Goal: Information Seeking & Learning: Learn about a topic

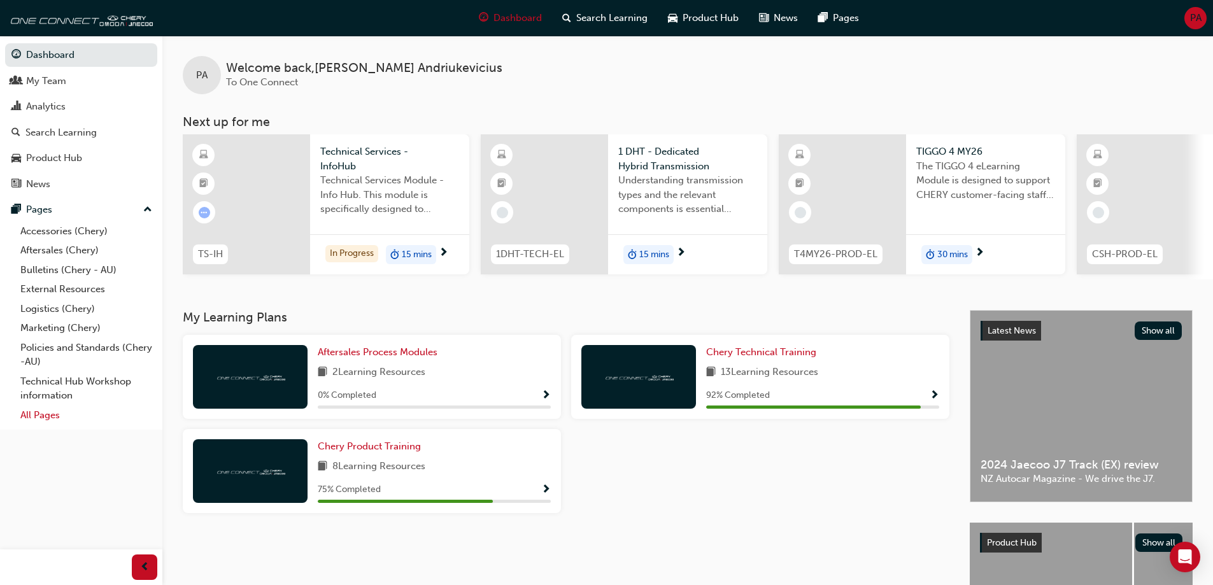
click at [62, 419] on link "All Pages" at bounding box center [86, 416] width 142 height 20
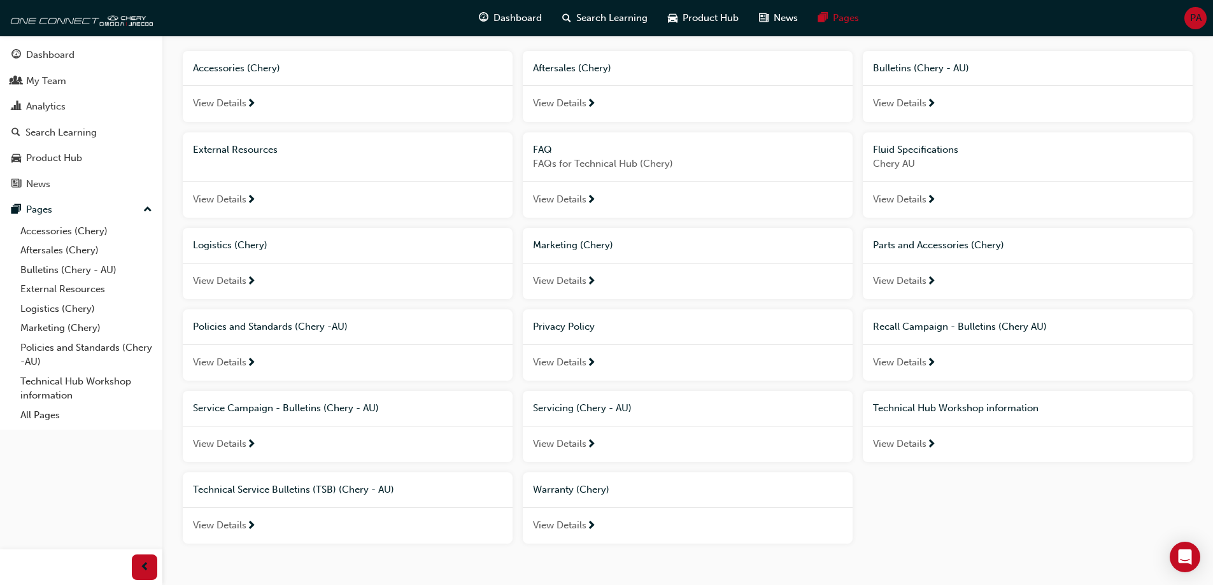
scroll to position [68, 0]
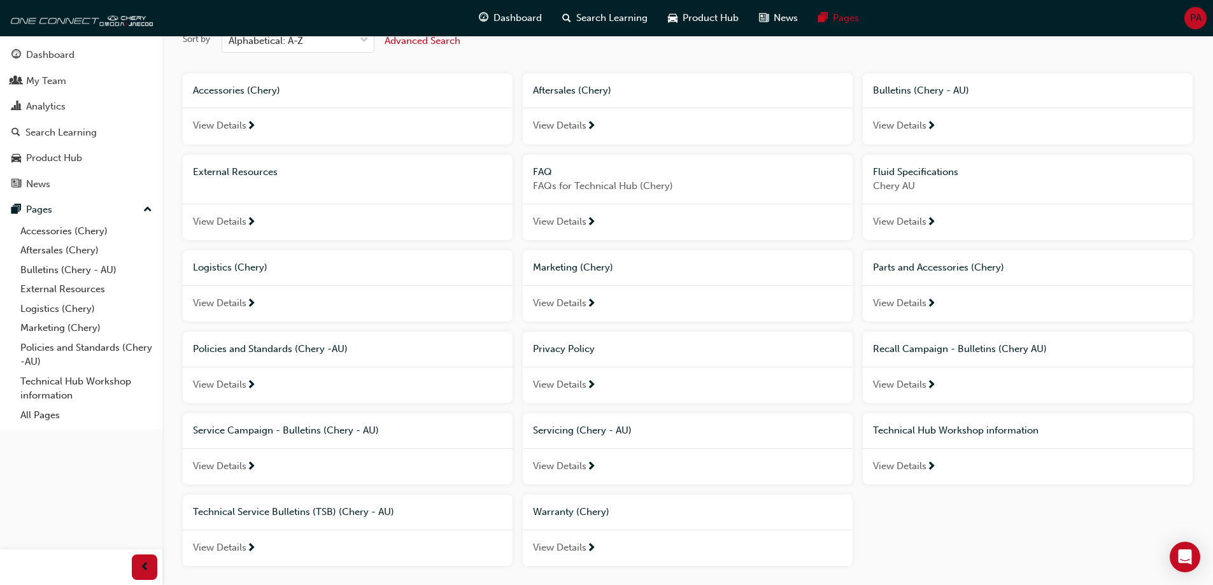
click at [261, 166] on span "External Resources" at bounding box center [235, 171] width 85 height 11
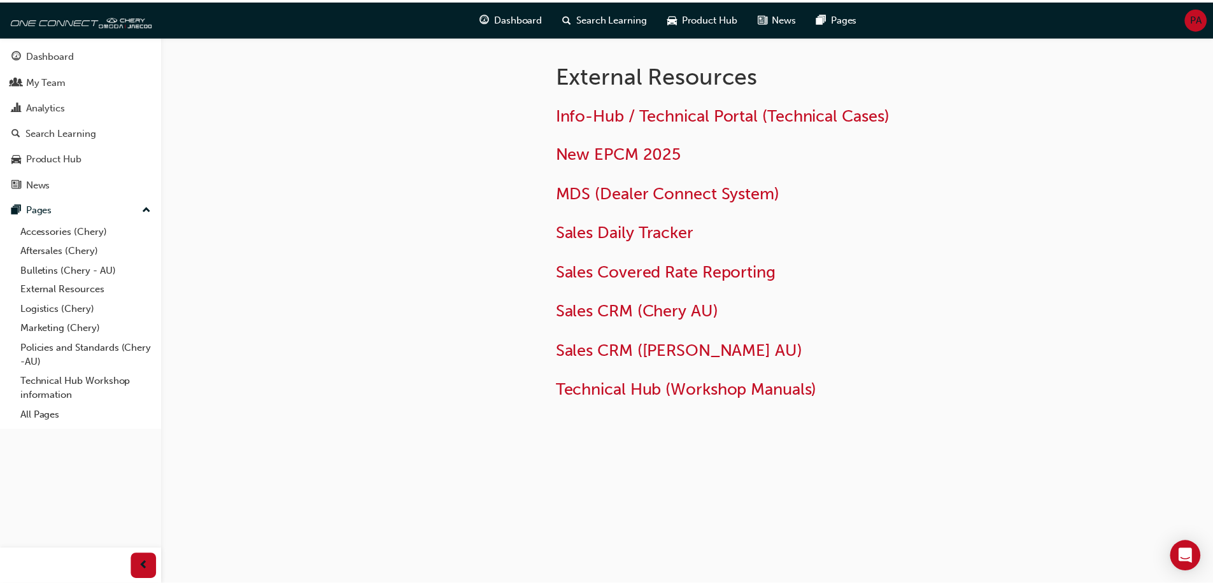
scroll to position [68, 0]
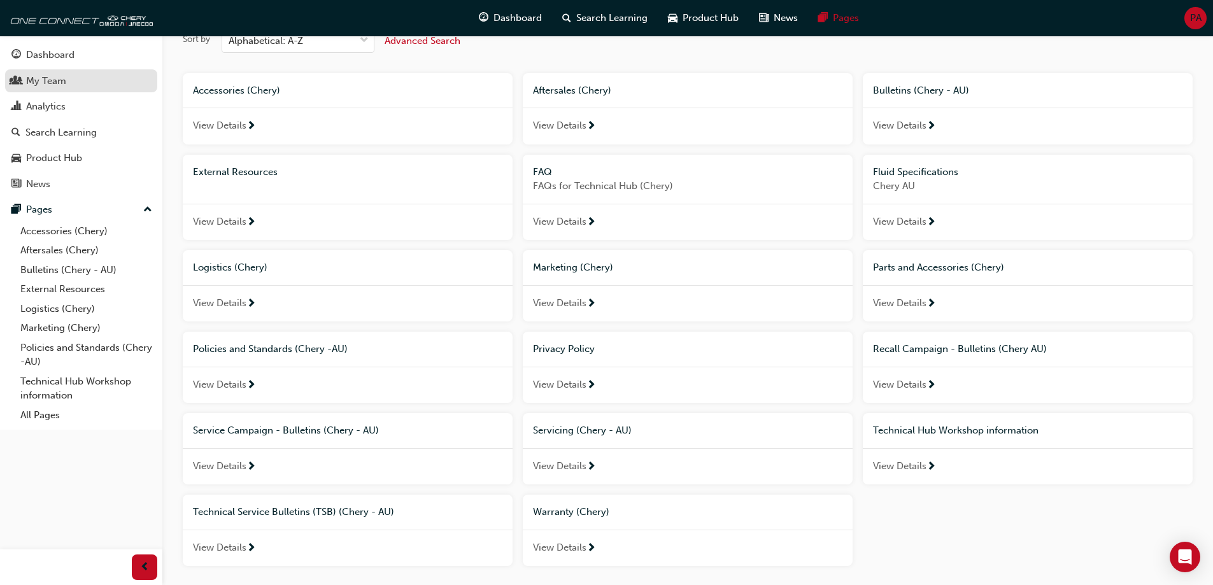
click at [73, 83] on div "My Team" at bounding box center [80, 81] width 139 height 16
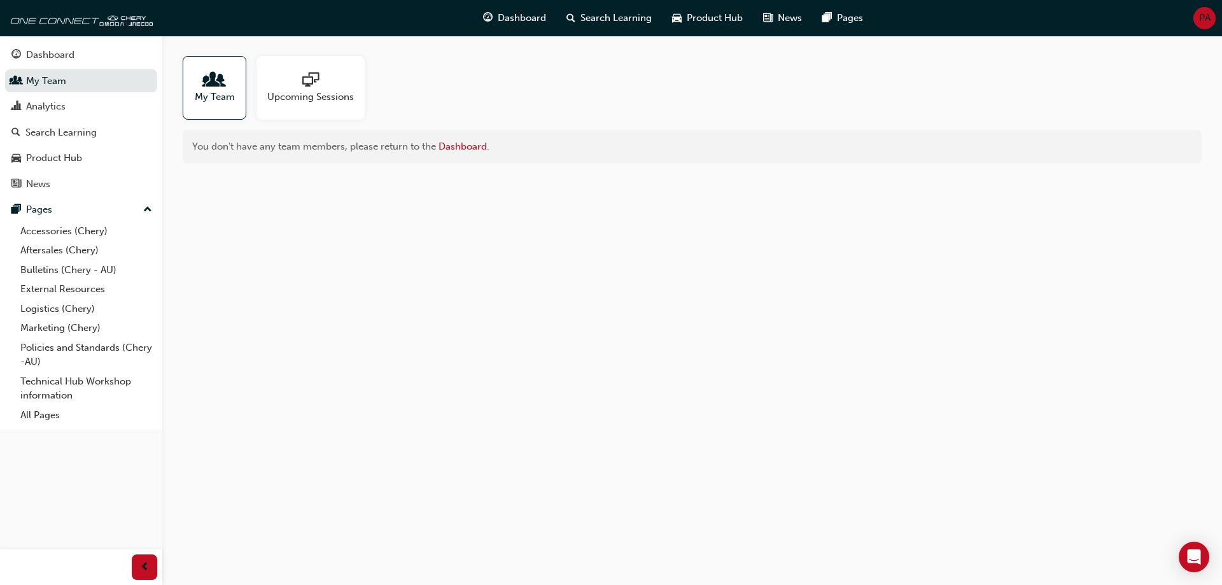
click at [218, 85] on span "people-icon" at bounding box center [214, 81] width 17 height 18
click at [219, 93] on span "My Team" at bounding box center [215, 97] width 40 height 15
click at [225, 85] on div at bounding box center [215, 81] width 40 height 18
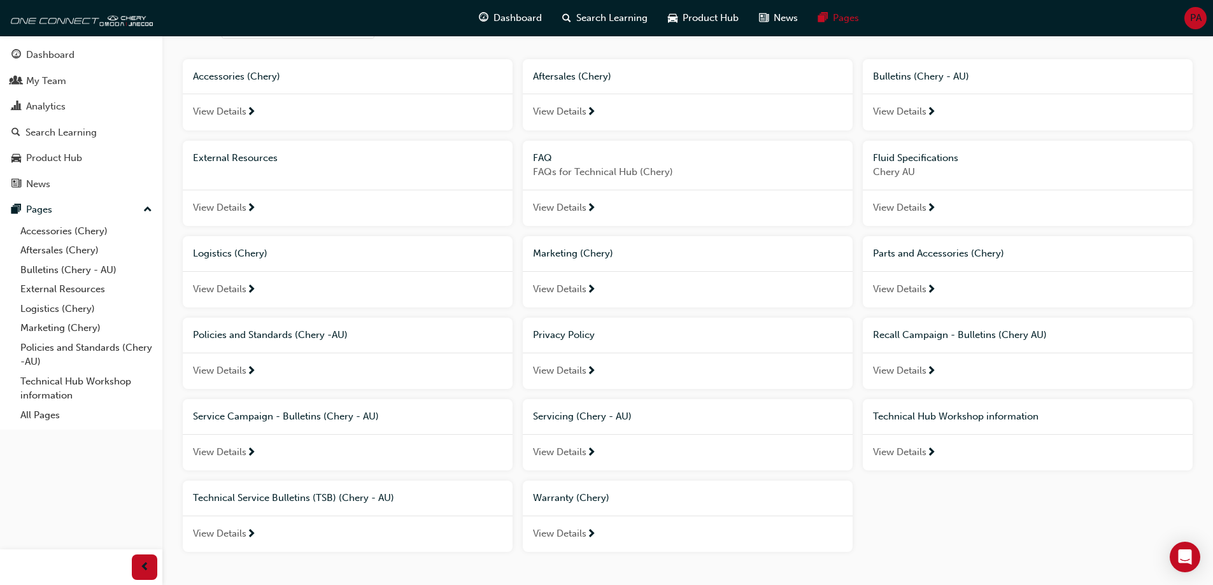
scroll to position [4, 0]
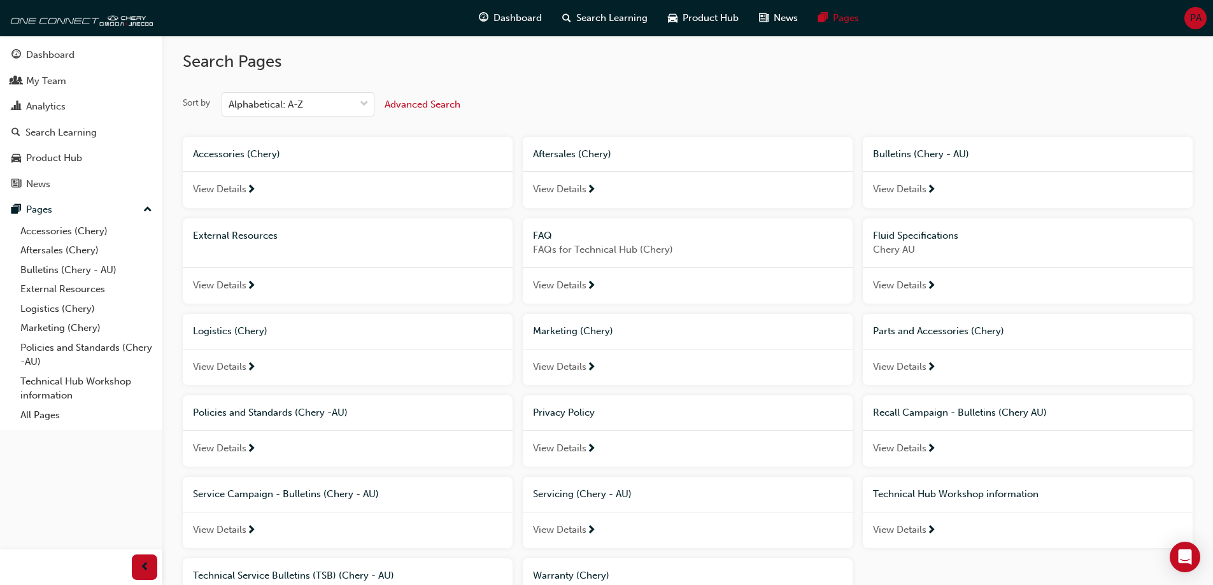
click at [607, 150] on span "Aftersales (Chery)" at bounding box center [572, 153] width 78 height 11
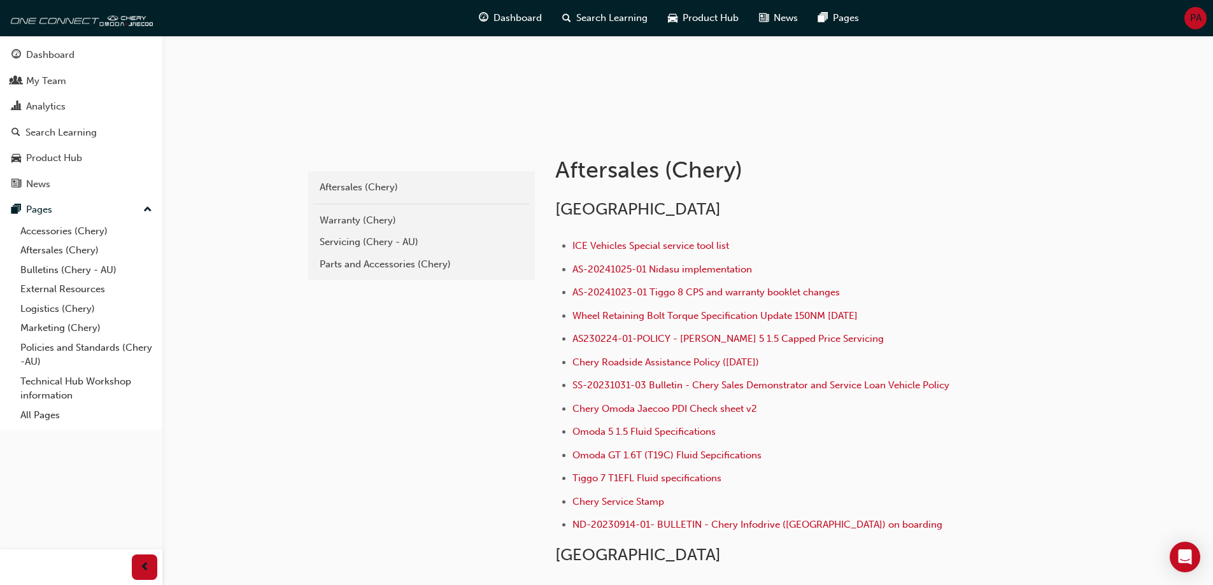
scroll to position [127, 0]
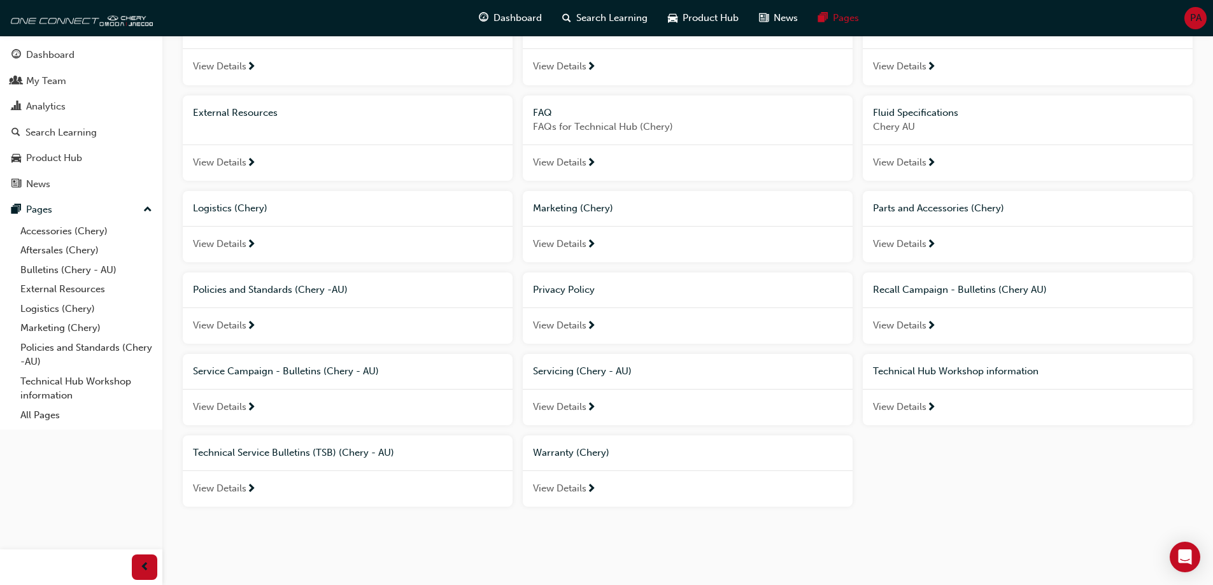
scroll to position [4, 0]
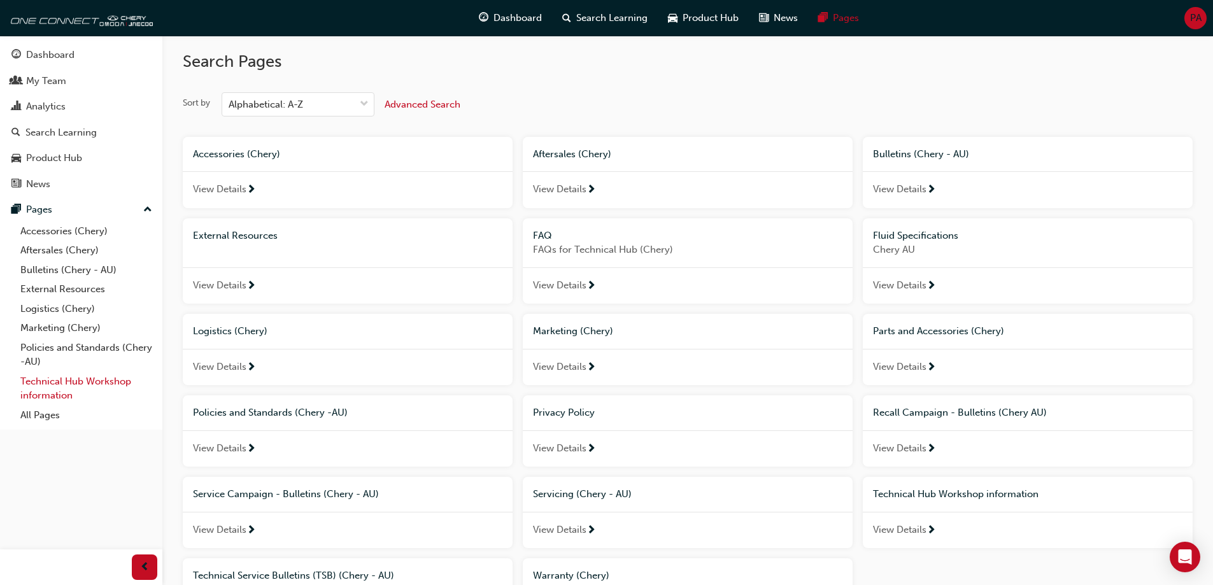
click at [86, 381] on link "Technical Hub Workshop information" at bounding box center [86, 389] width 142 height 34
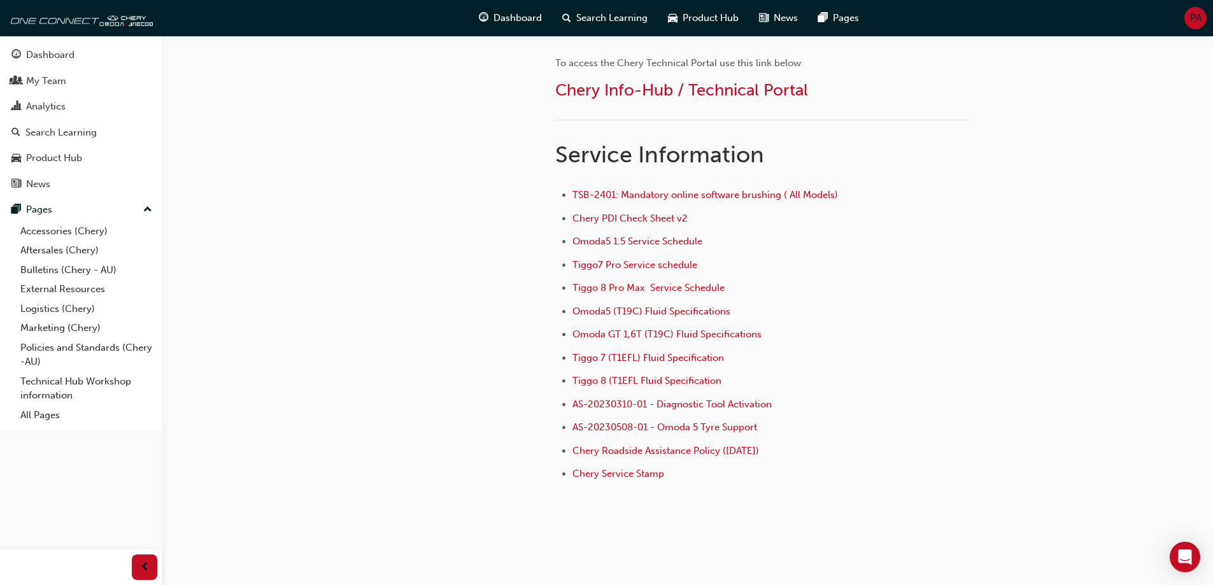
scroll to position [827, 0]
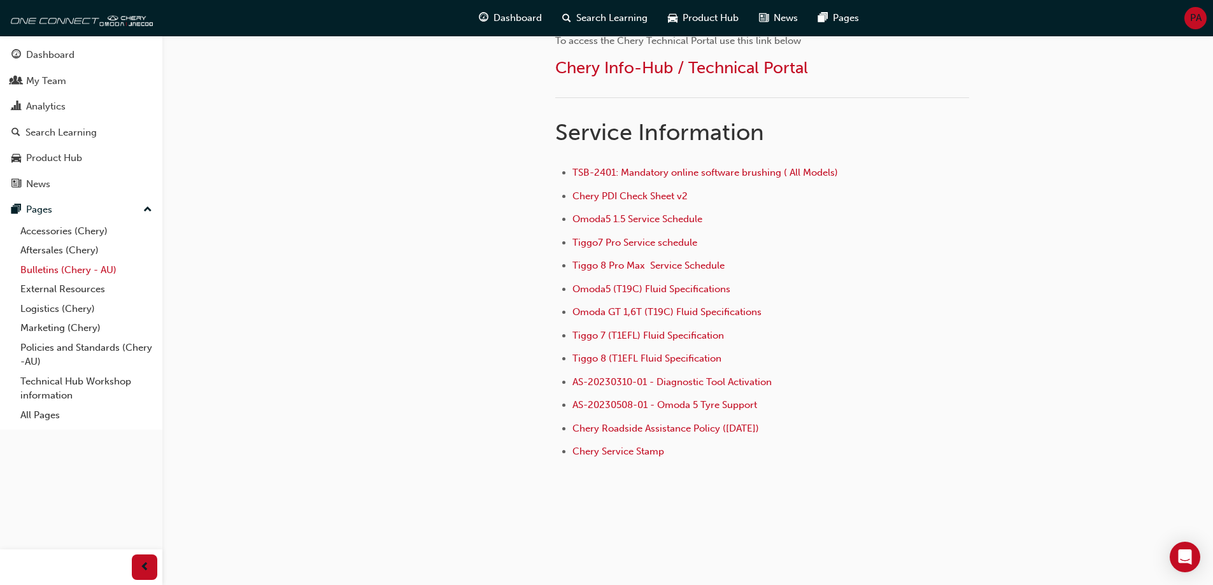
click at [84, 265] on link "Bulletins (Chery - AU)" at bounding box center [86, 270] width 142 height 20
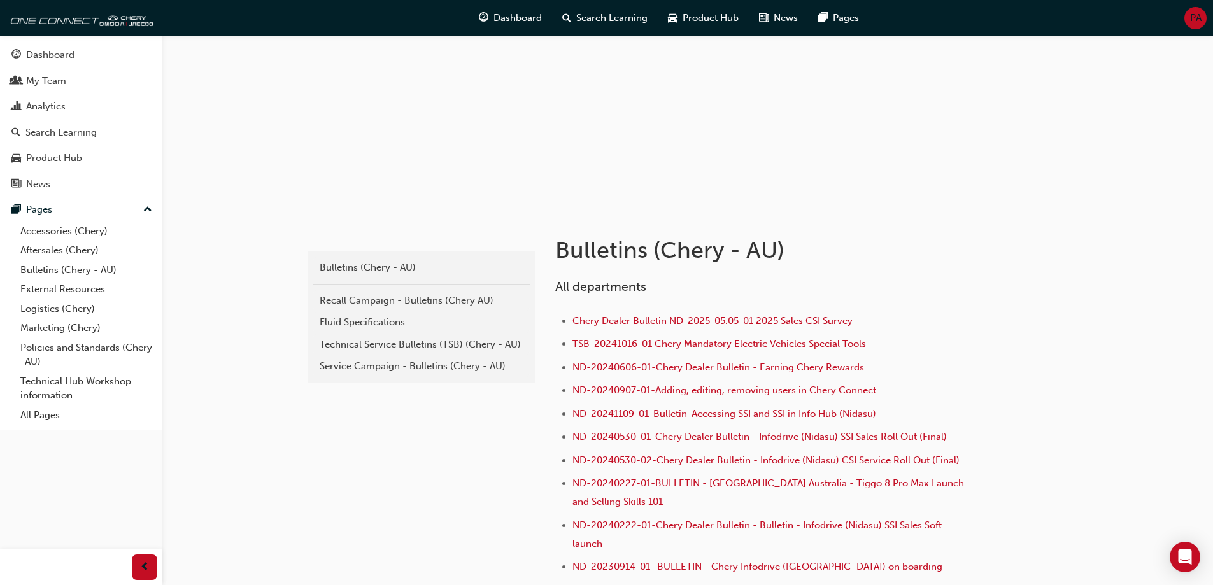
scroll to position [191, 0]
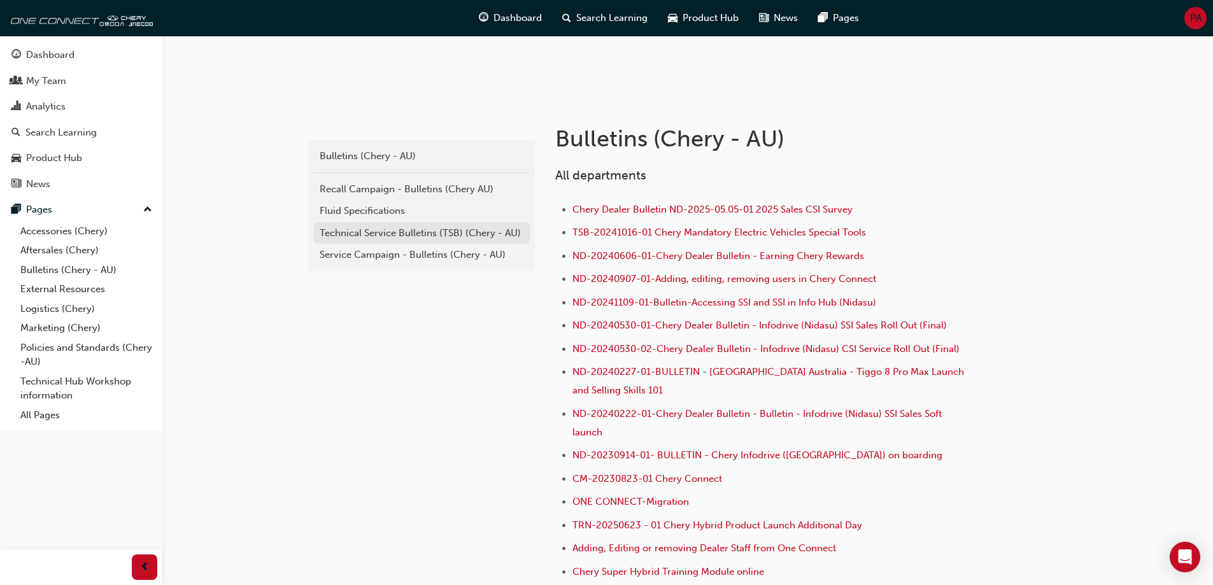
click at [357, 229] on div "Technical Service Bulletins (TSB) (Chery - AU)" at bounding box center [422, 233] width 204 height 15
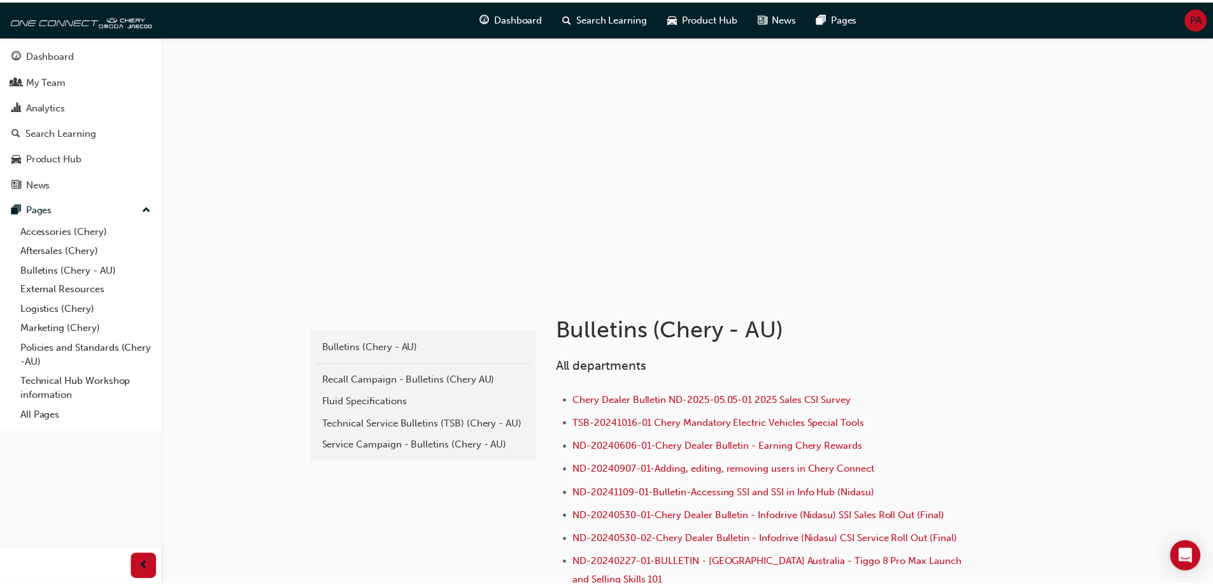
scroll to position [191, 0]
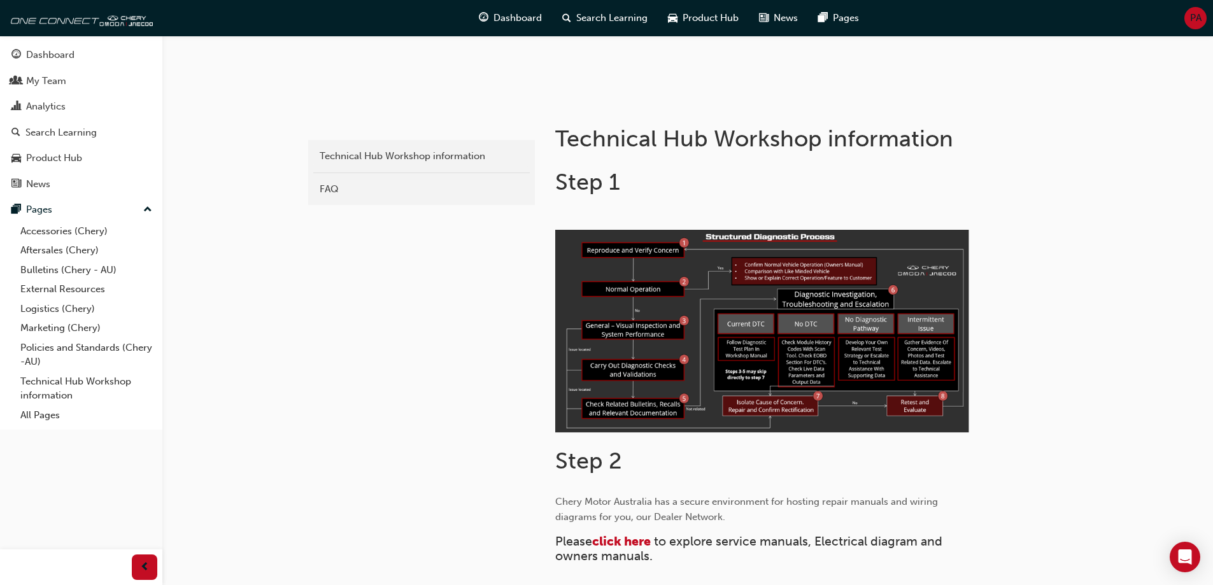
scroll to position [827, 0]
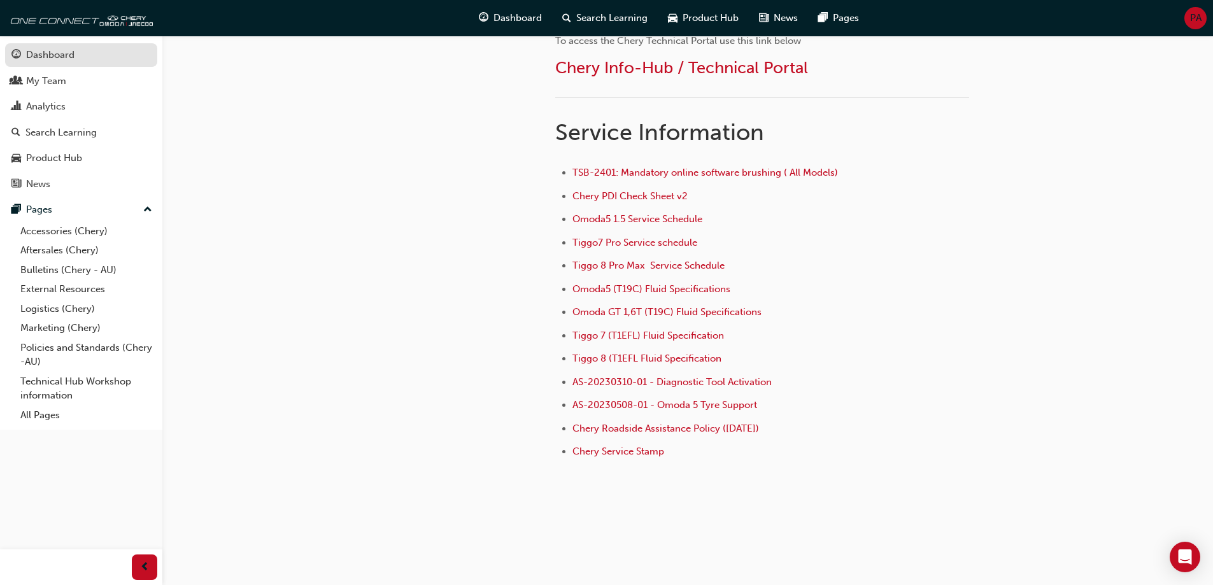
click at [67, 60] on div "Dashboard" at bounding box center [50, 55] width 48 height 15
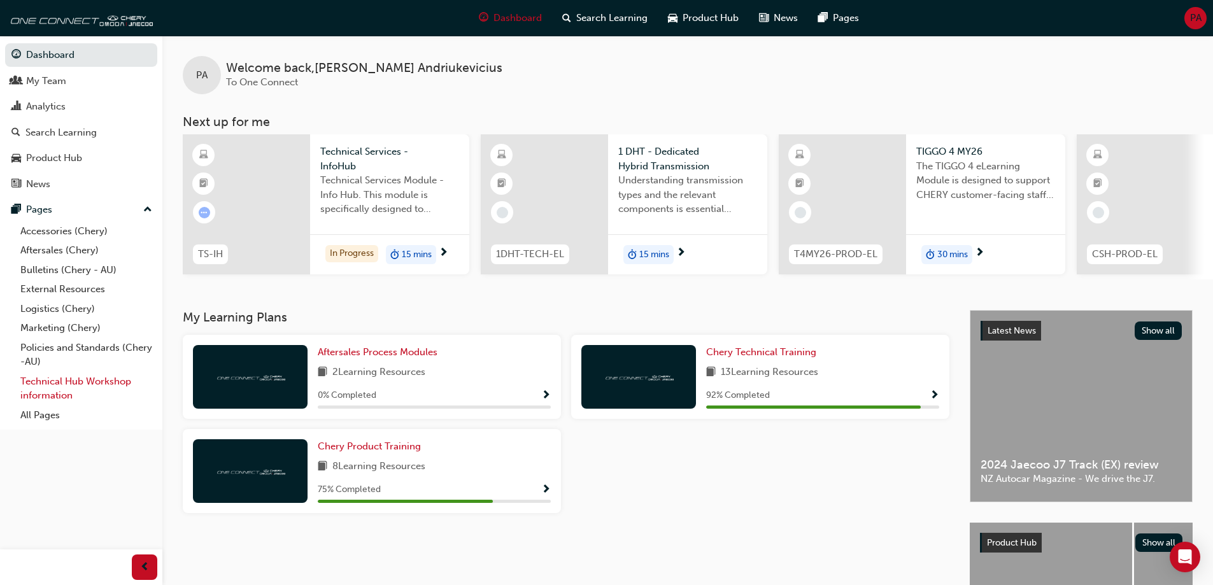
click at [64, 377] on link "Technical Hub Workshop information" at bounding box center [86, 389] width 142 height 34
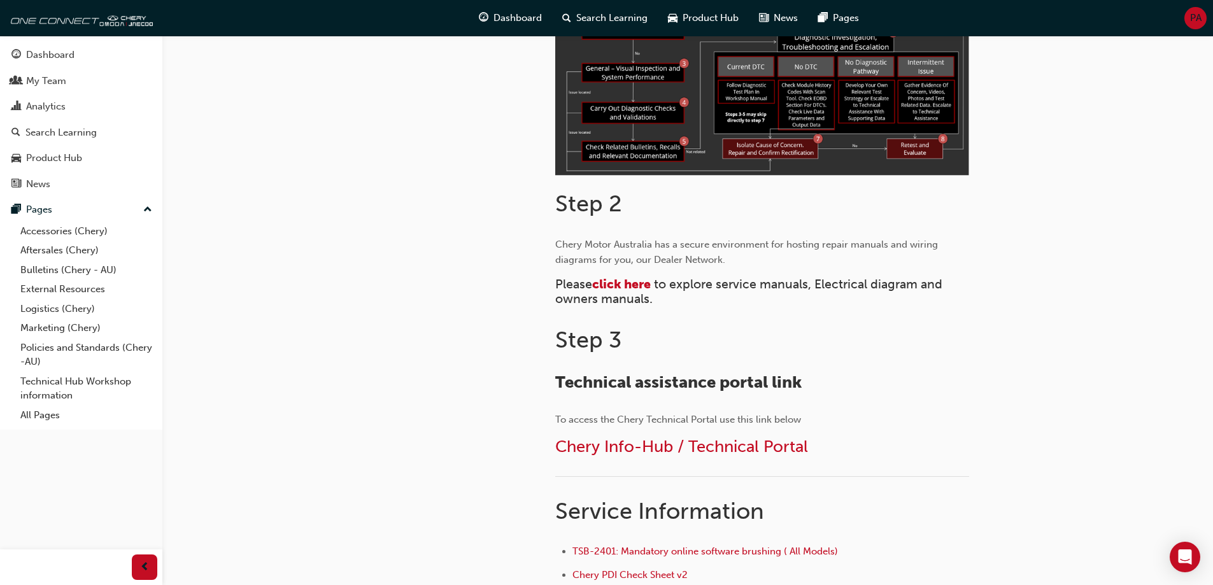
scroll to position [446, 0]
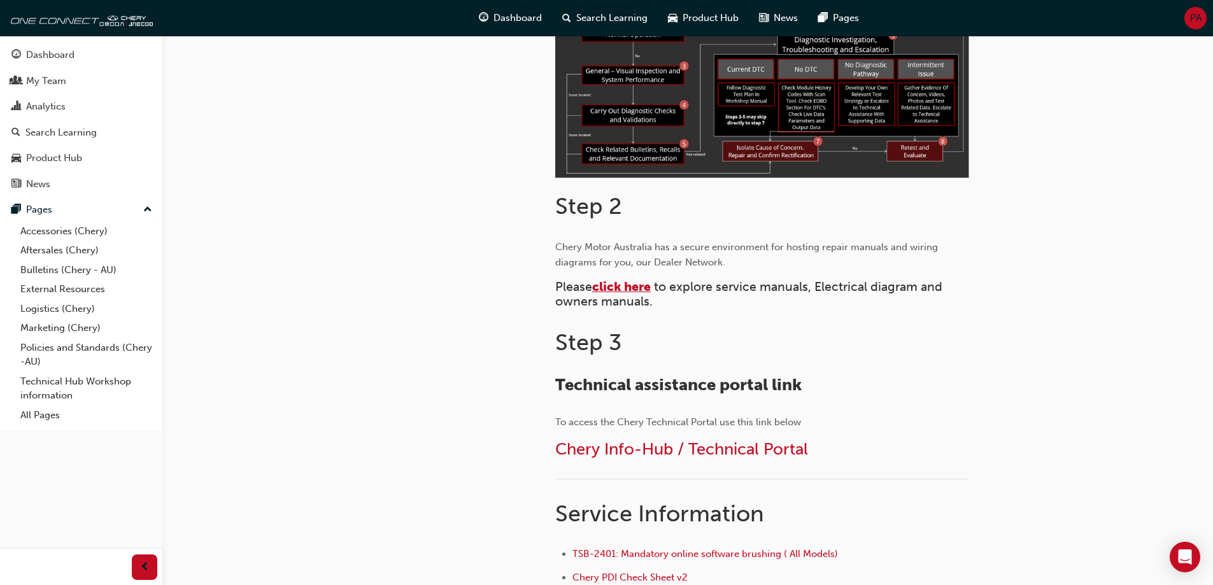
click at [634, 285] on span "click here" at bounding box center [621, 287] width 59 height 15
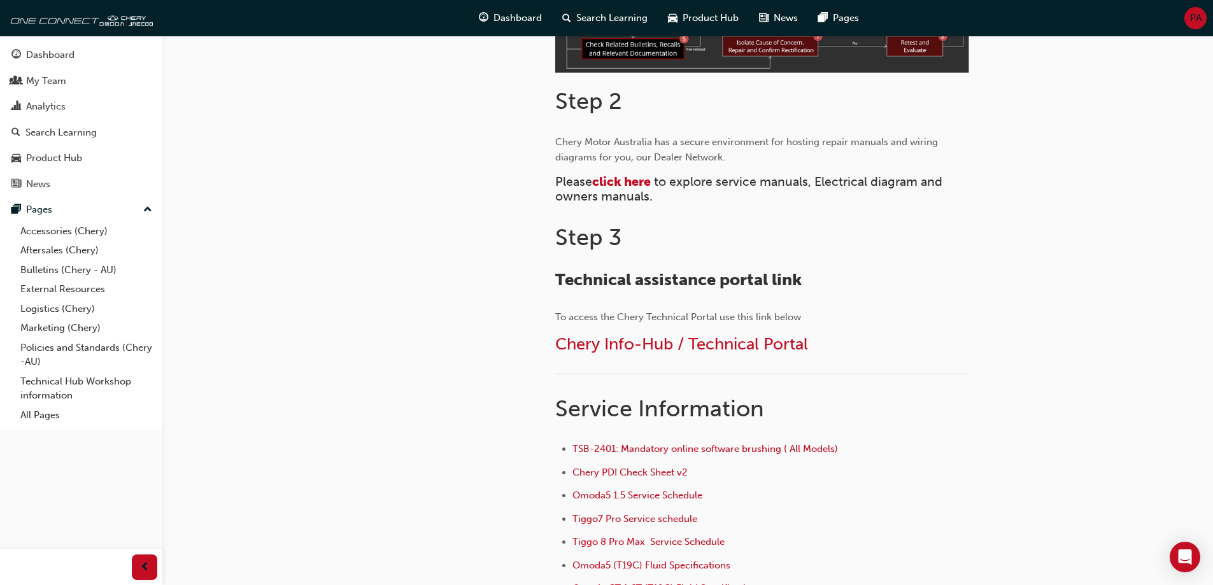
scroll to position [573, 0]
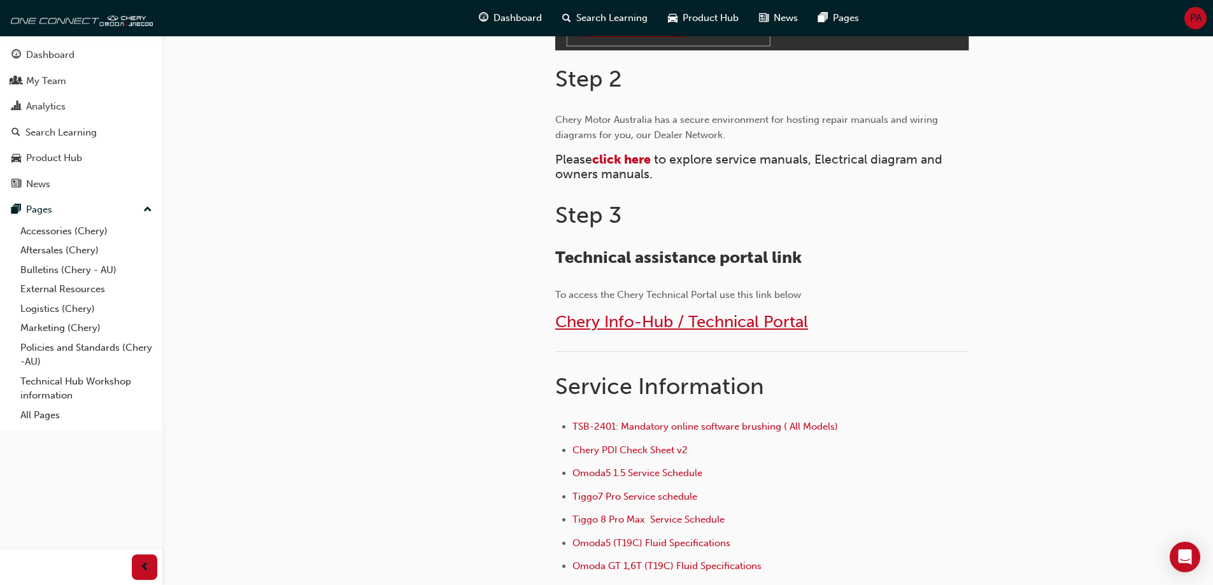
click at [617, 322] on span "Chery Info-Hub / Technical Portal" at bounding box center [681, 322] width 253 height 20
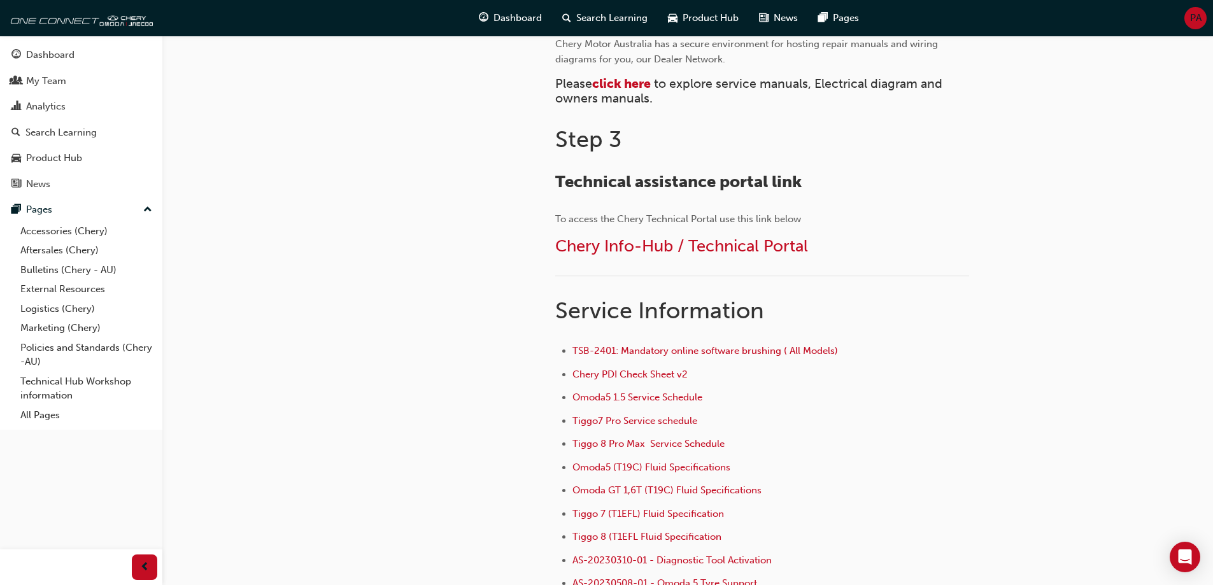
scroll to position [636, 0]
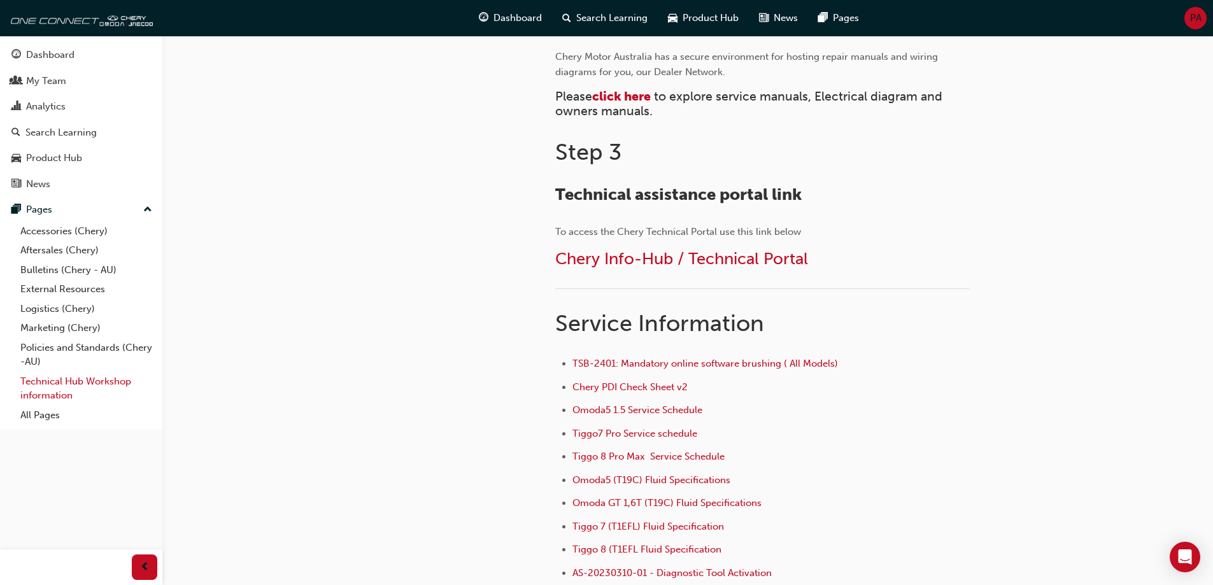
click at [97, 379] on link "Technical Hub Workshop information" at bounding box center [86, 389] width 142 height 34
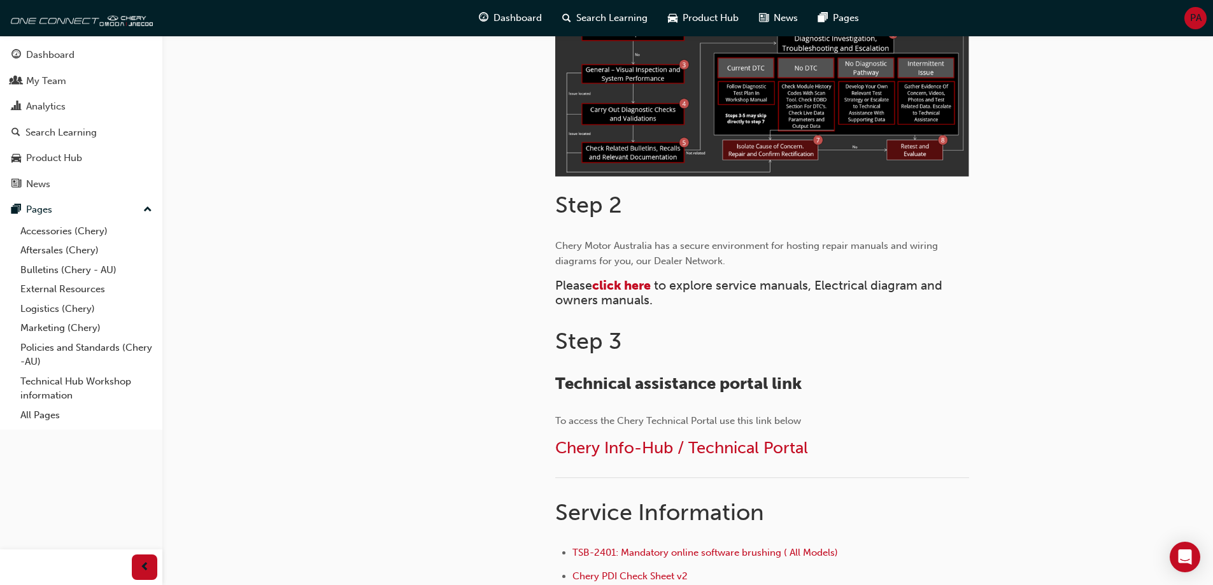
scroll to position [509, 0]
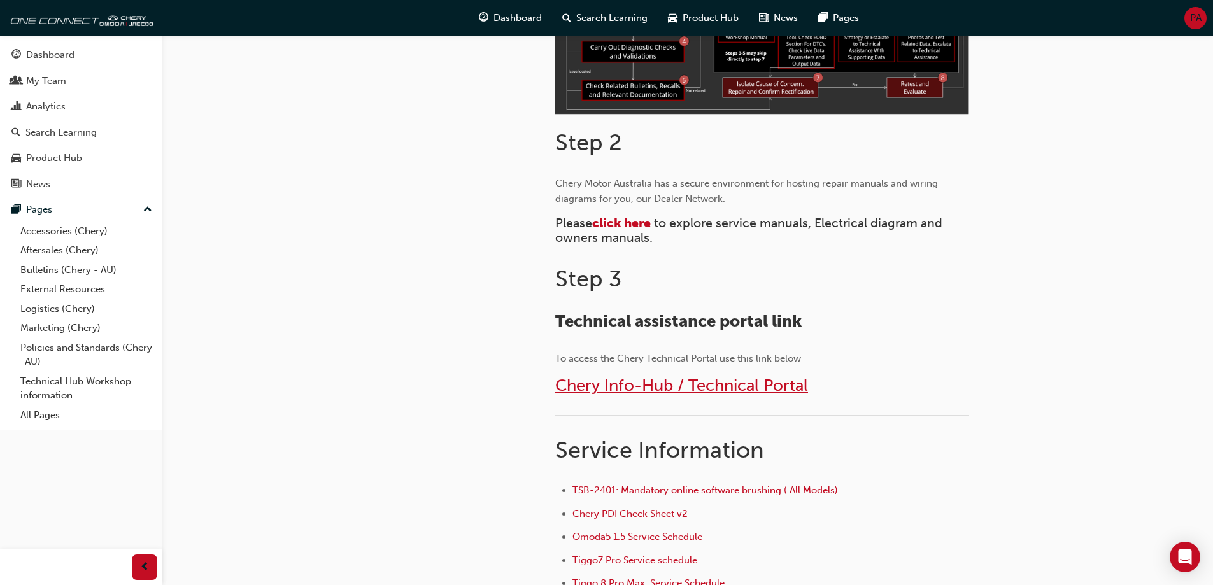
click at [641, 386] on span "Chery Info-Hub / Technical Portal" at bounding box center [681, 386] width 253 height 20
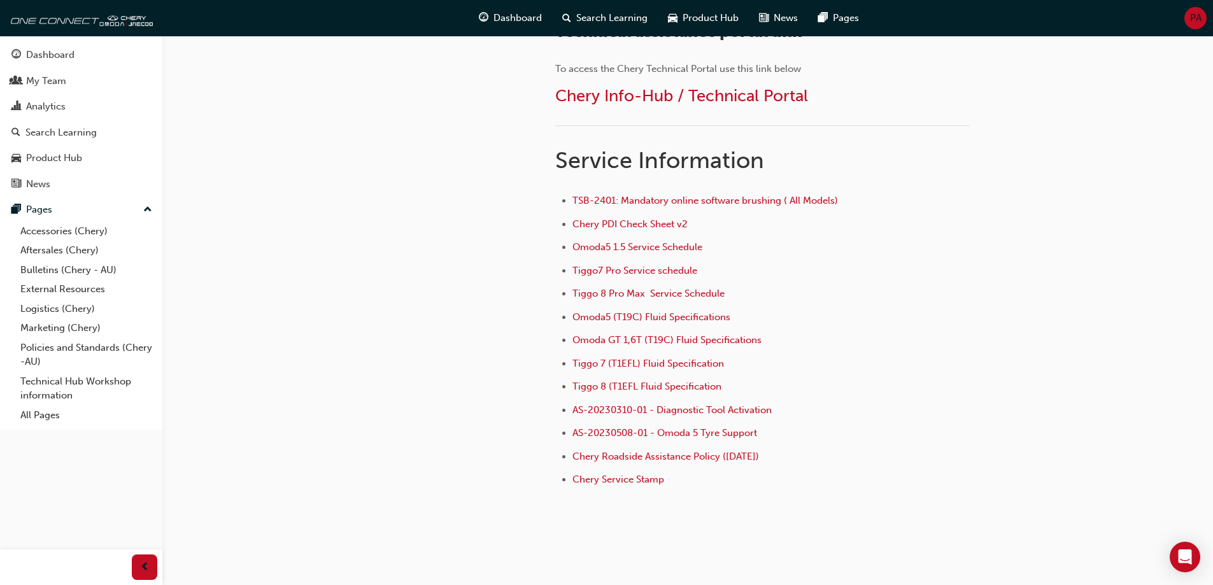
scroll to position [827, 0]
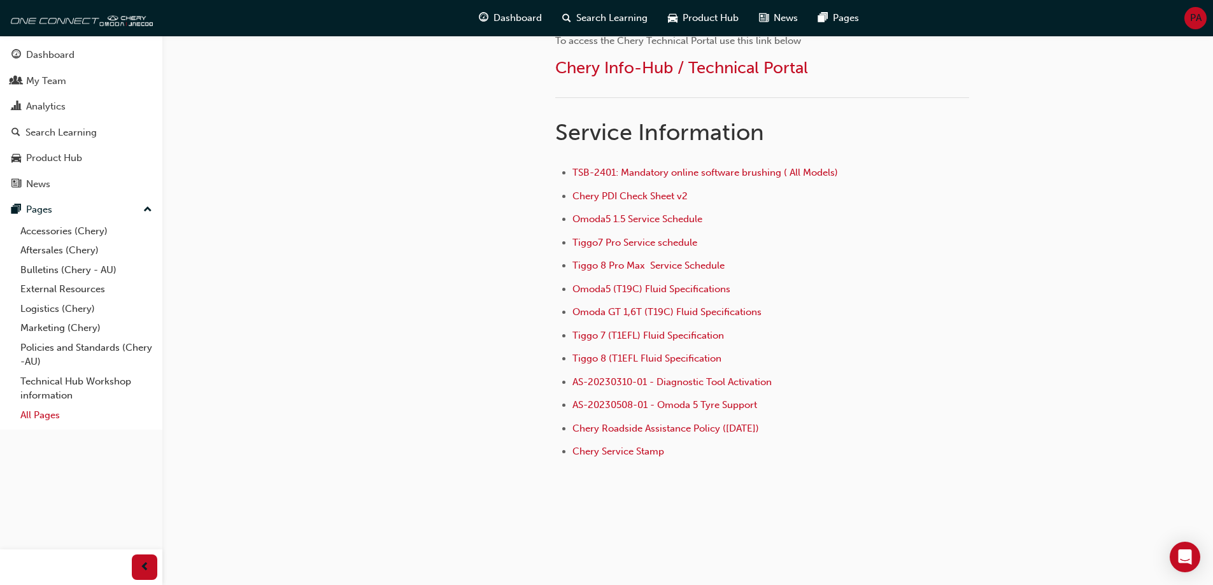
click at [46, 418] on link "All Pages" at bounding box center [86, 416] width 142 height 20
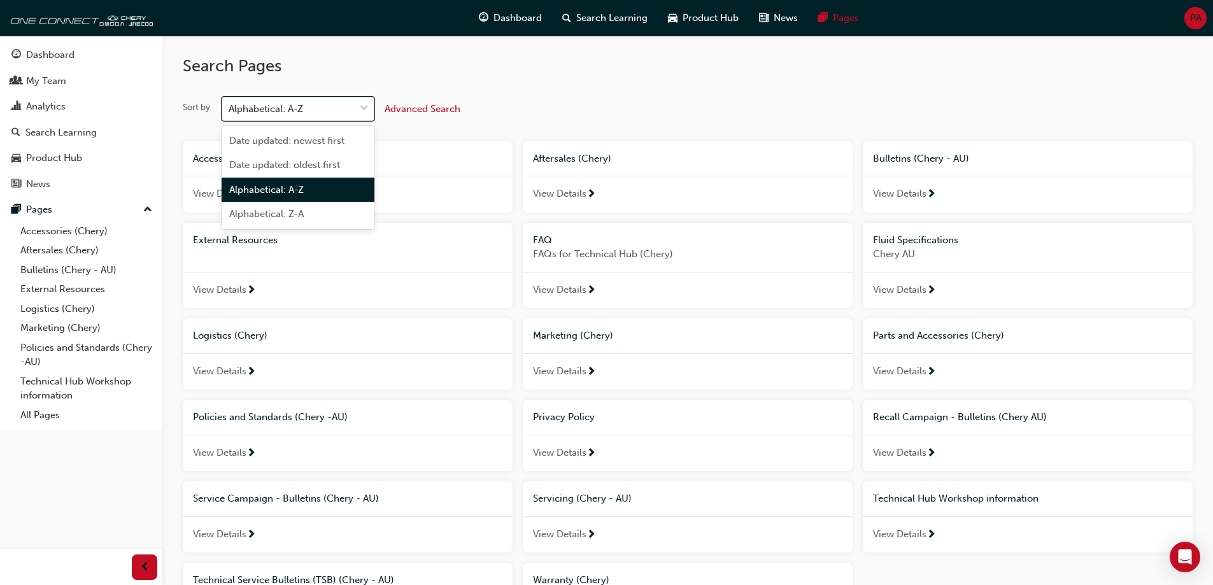
click at [299, 108] on div "Alphabetical: A-Z" at bounding box center [266, 109] width 74 height 15
click at [230, 108] on input "Sort by option Alphabetical: A-Z focused, 3 of 4. 4 results available. Use Up a…" at bounding box center [229, 108] width 1 height 11
type input "user change form"
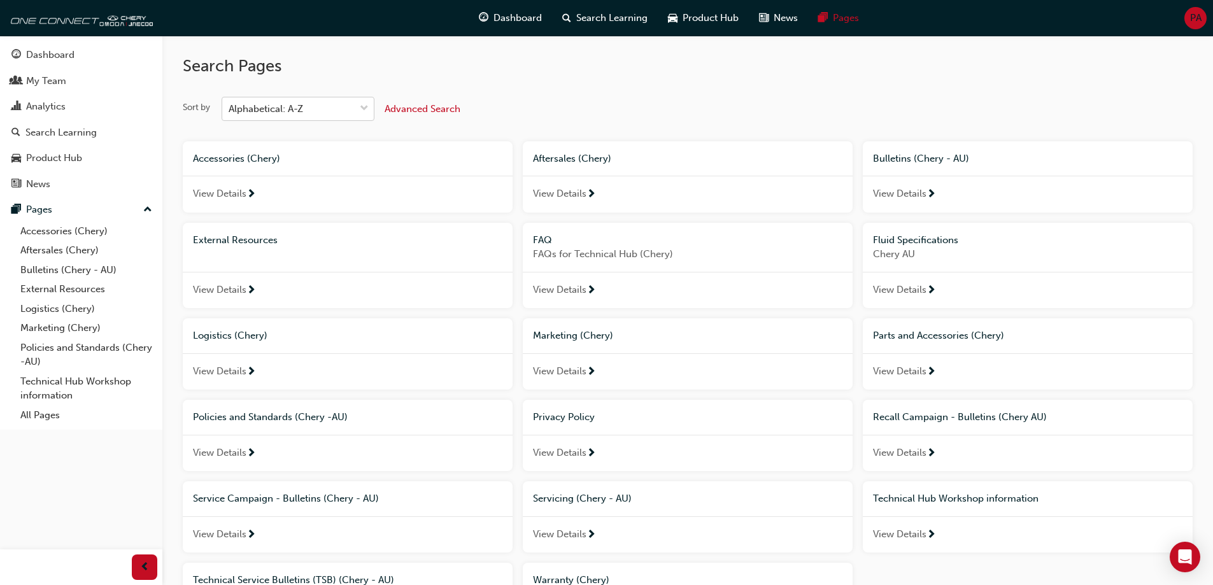
click at [406, 107] on span "Advanced Search" at bounding box center [423, 108] width 76 height 11
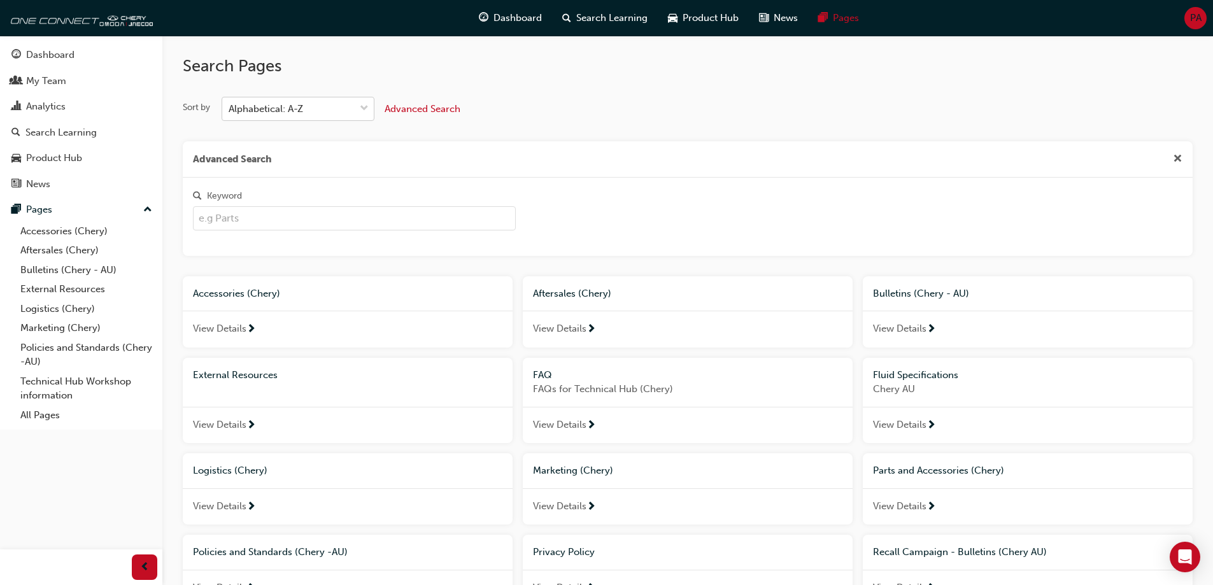
click at [252, 214] on input "Keyword" at bounding box center [354, 218] width 323 height 24
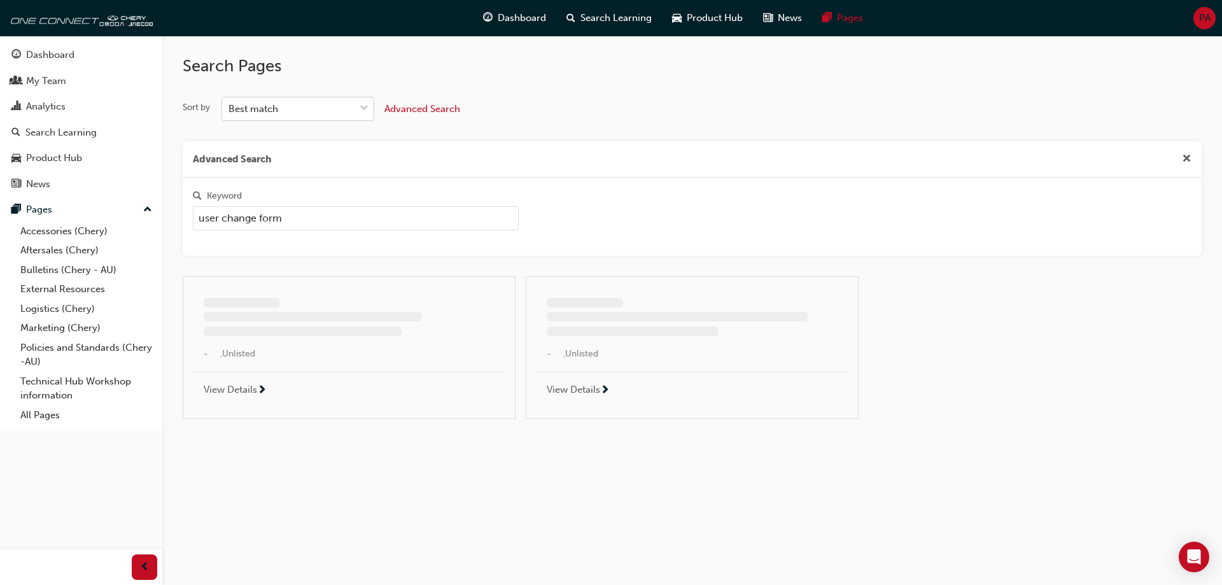
type input "user change form"
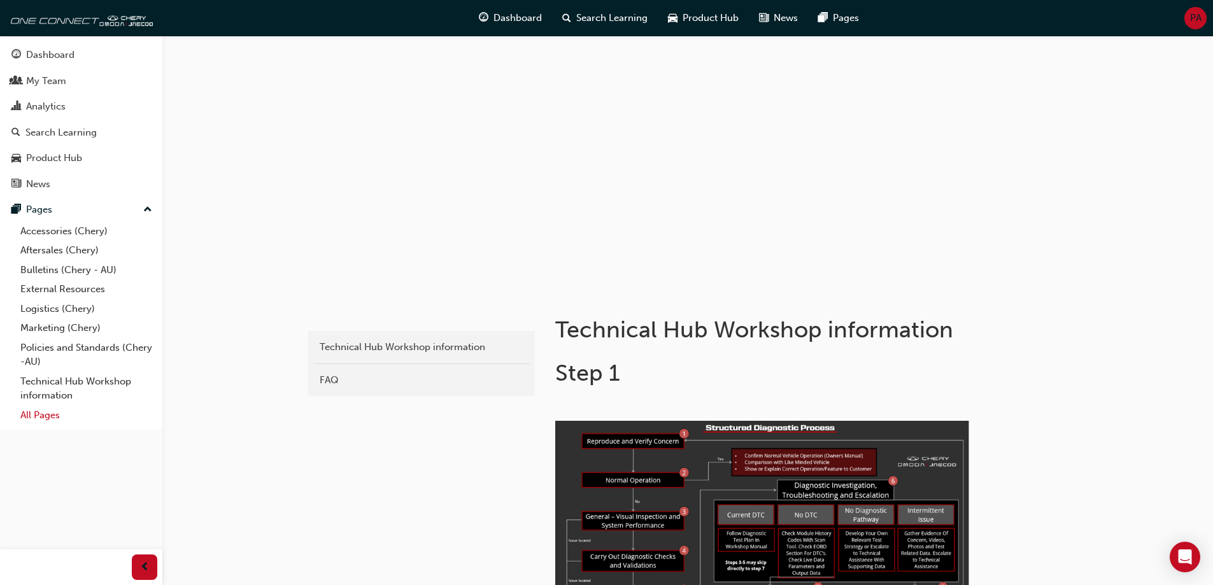
click at [49, 412] on link "All Pages" at bounding box center [86, 416] width 142 height 20
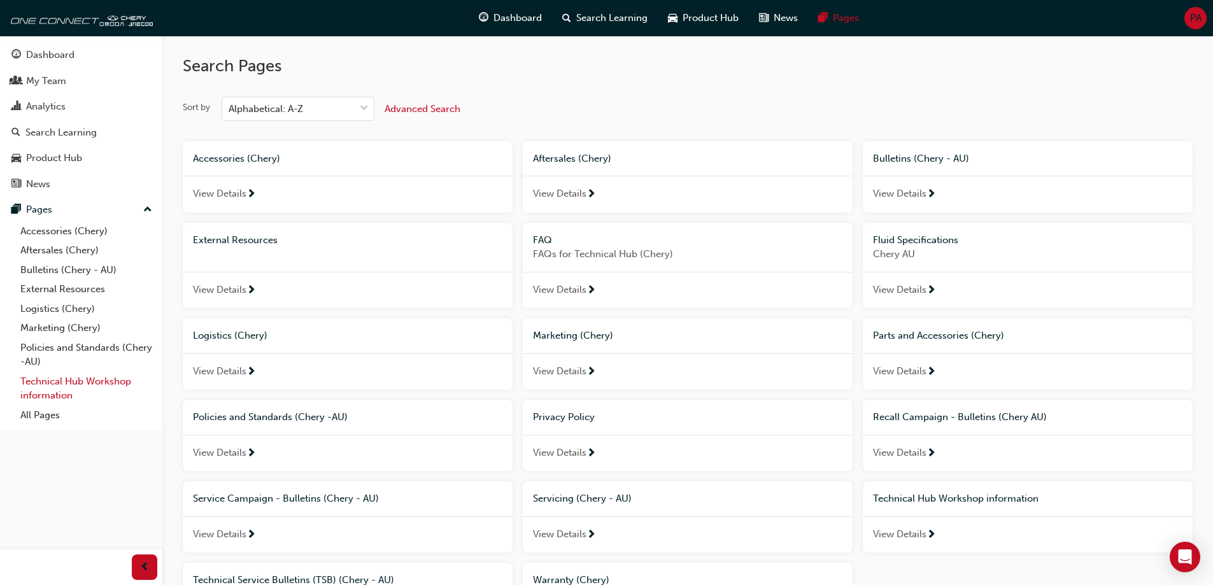
click at [65, 386] on link "Technical Hub Workshop information" at bounding box center [86, 389] width 142 height 34
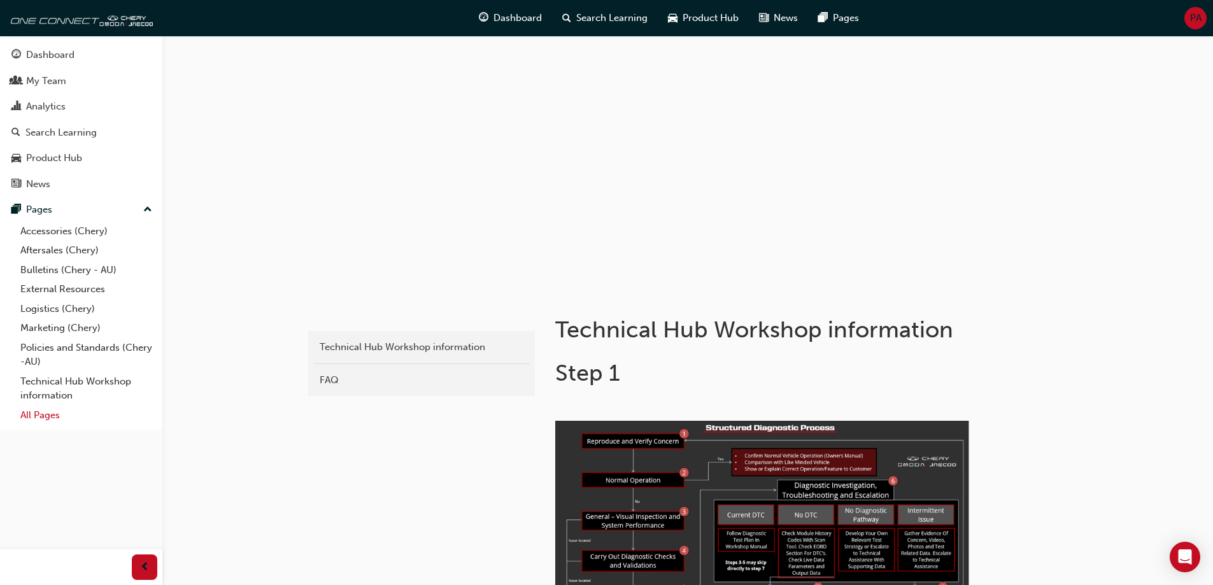
click at [51, 411] on link "All Pages" at bounding box center [86, 416] width 142 height 20
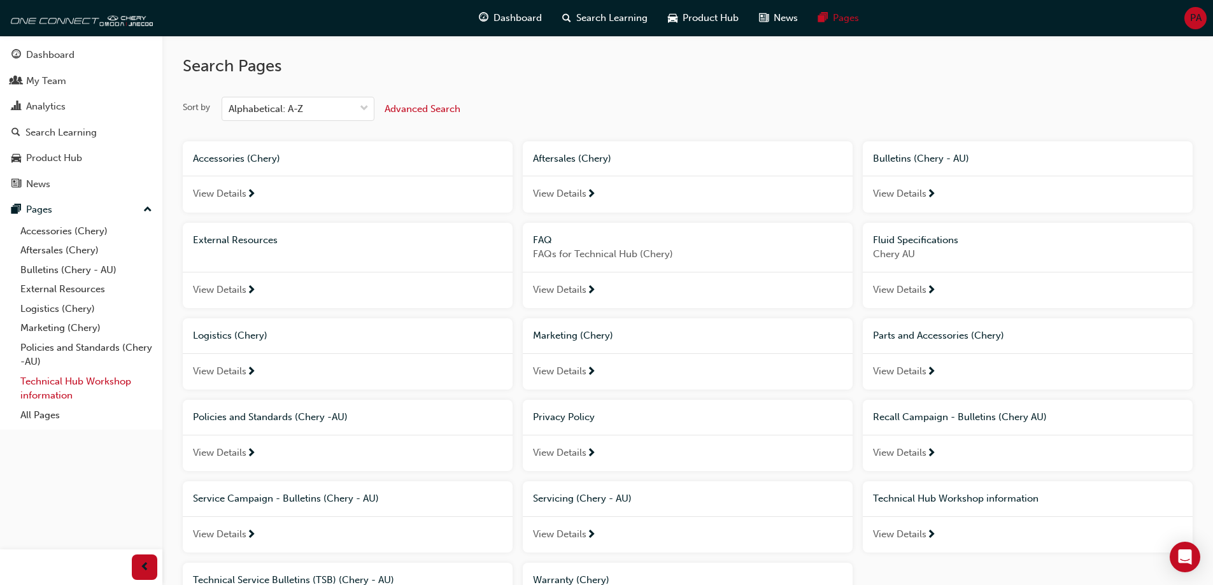
click at [71, 390] on link "Technical Hub Workshop information" at bounding box center [86, 389] width 142 height 34
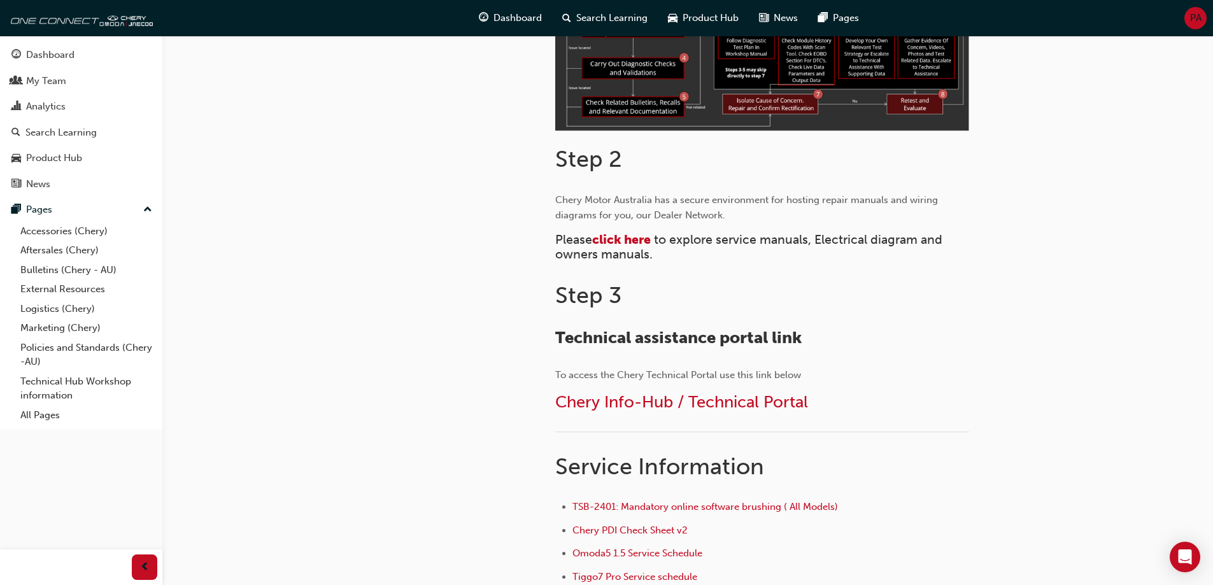
scroll to position [573, 0]
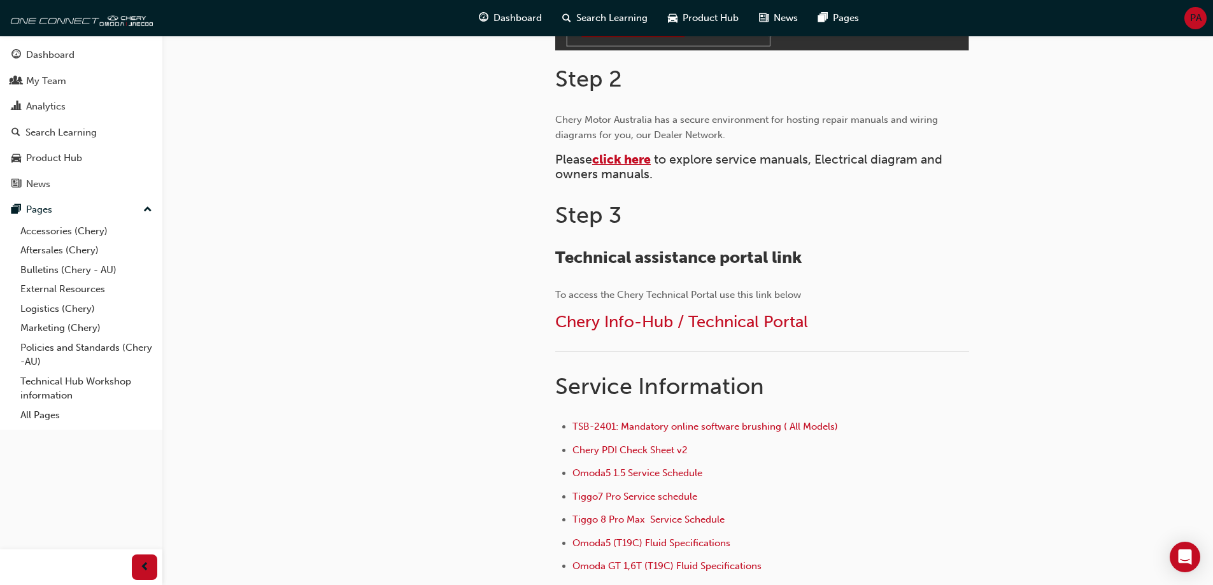
click at [622, 160] on span "click here" at bounding box center [621, 159] width 59 height 15
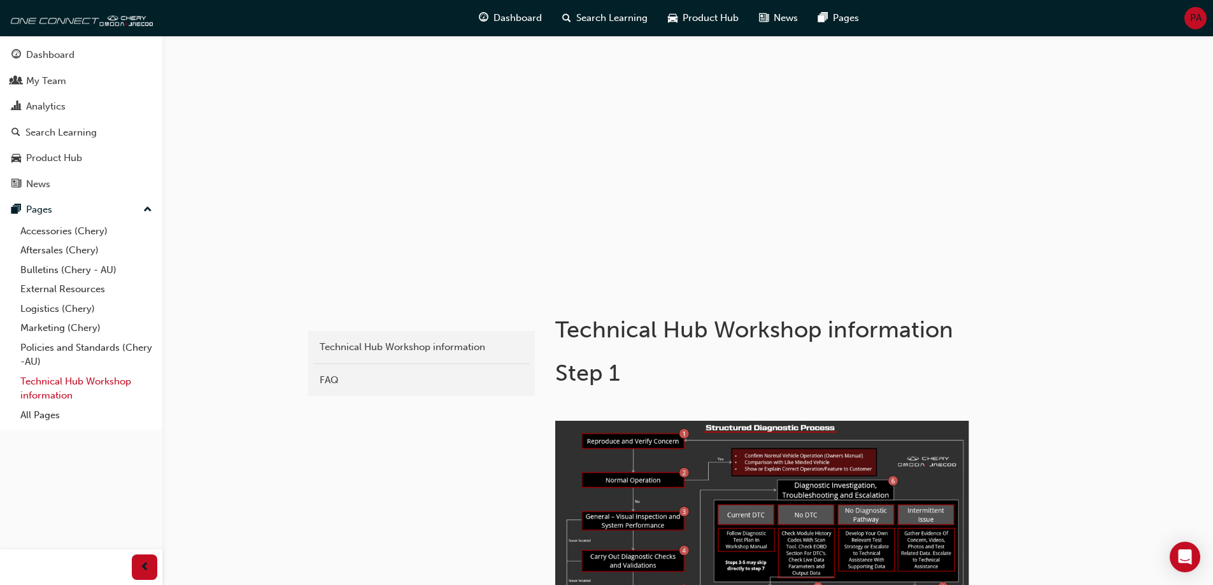
click at [61, 379] on link "Technical Hub Workshop information" at bounding box center [86, 389] width 142 height 34
click at [39, 411] on link "All Pages" at bounding box center [86, 416] width 142 height 20
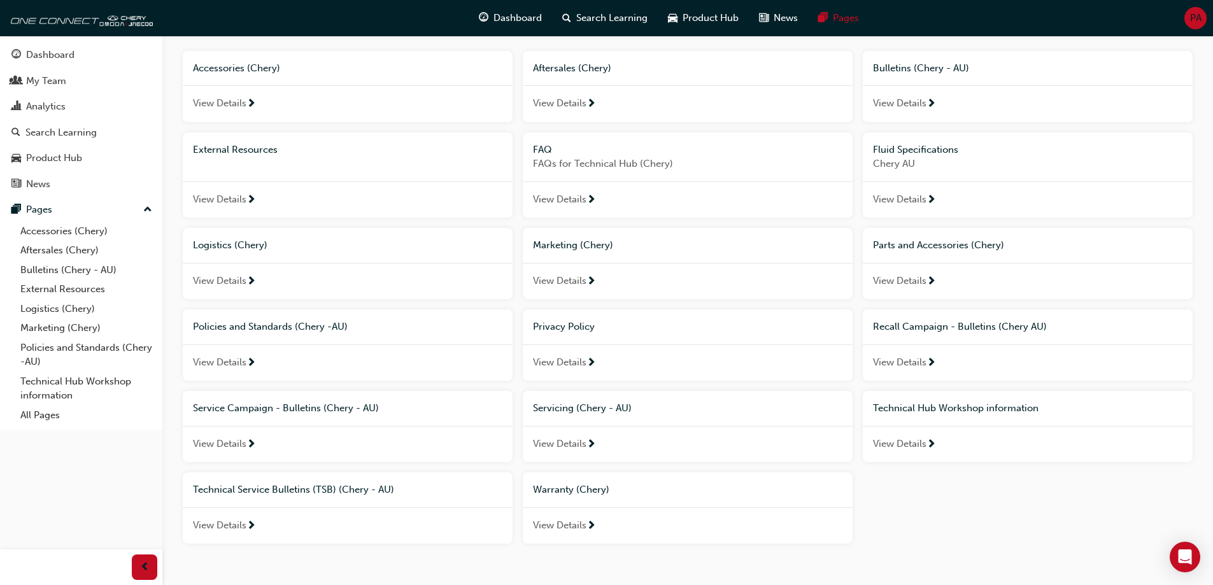
scroll to position [127, 0]
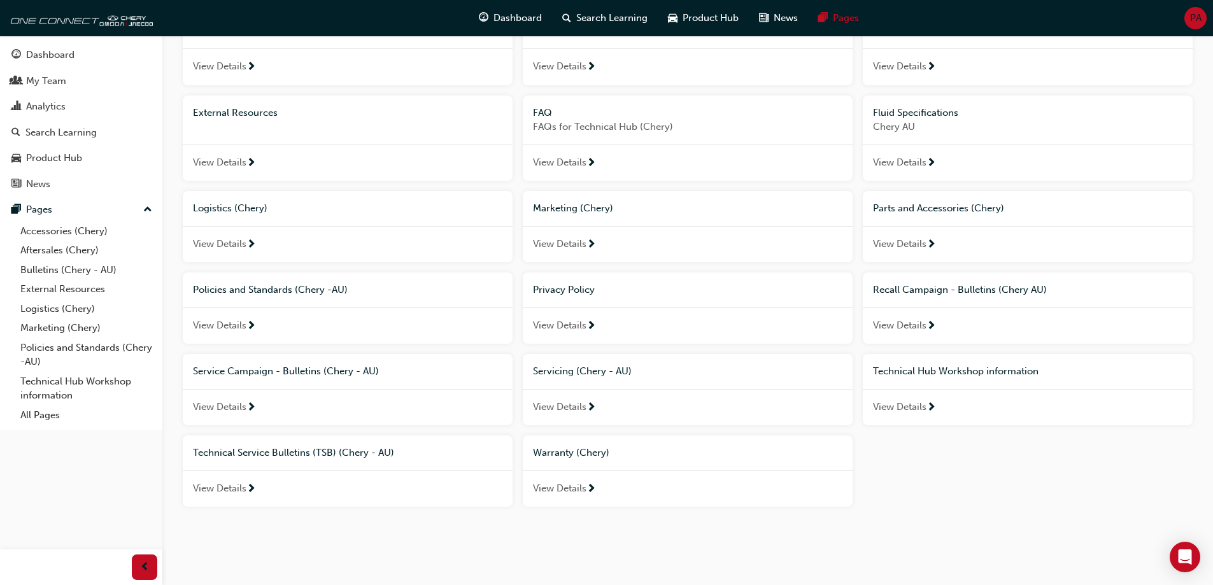
click at [933, 408] on span "next-icon" at bounding box center [931, 407] width 10 height 11
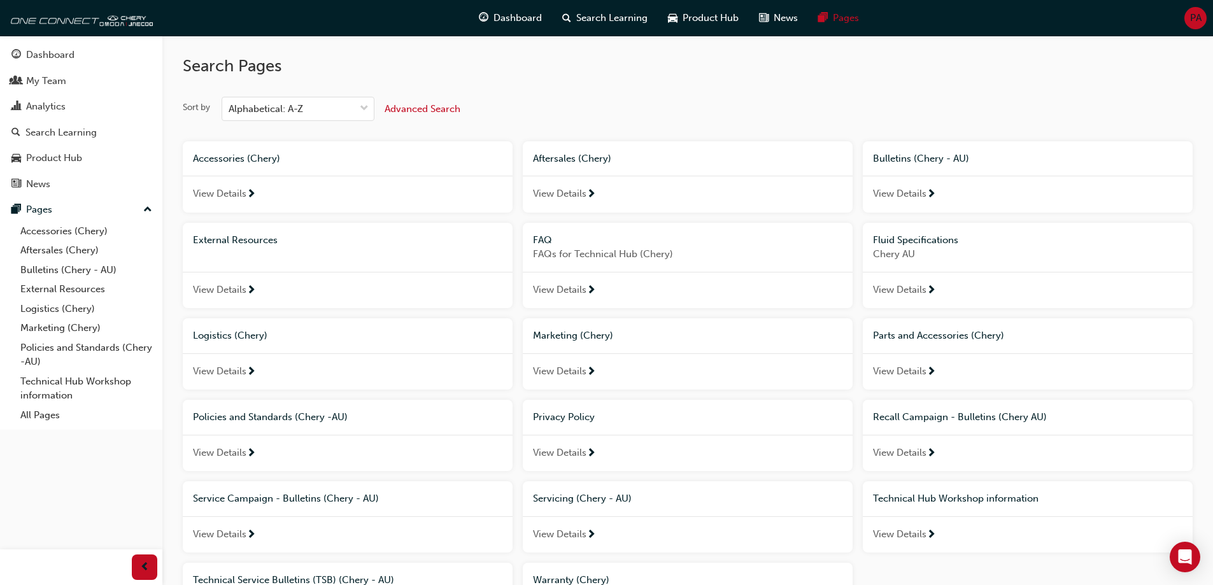
click at [254, 288] on span "next-icon" at bounding box center [251, 290] width 10 height 11
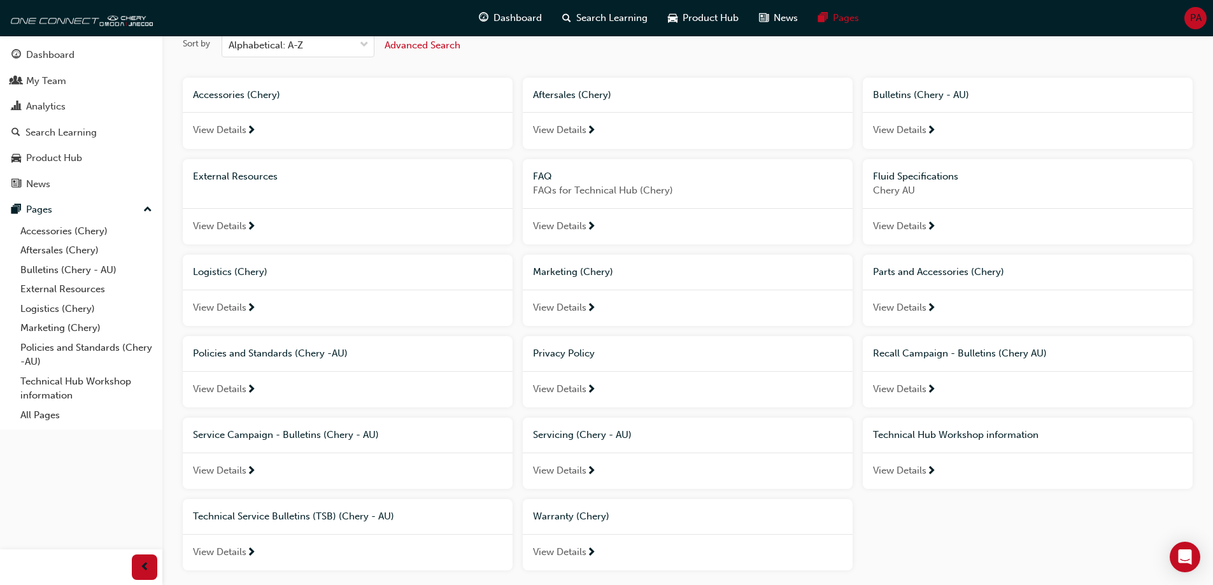
click at [618, 181] on div "FAQ" at bounding box center [687, 176] width 309 height 15
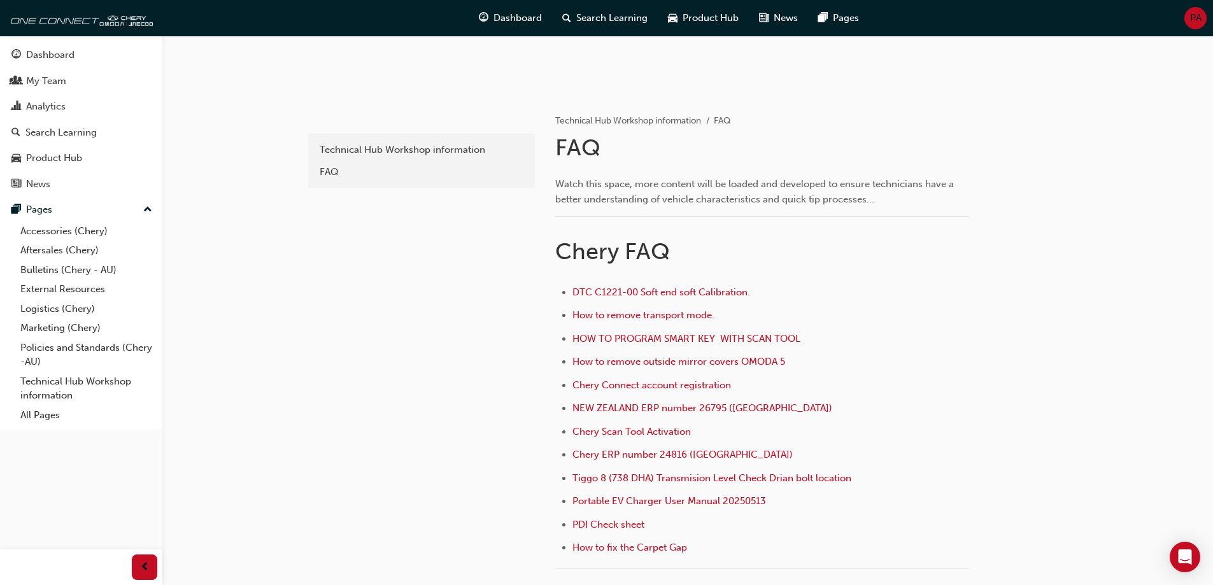
scroll to position [255, 0]
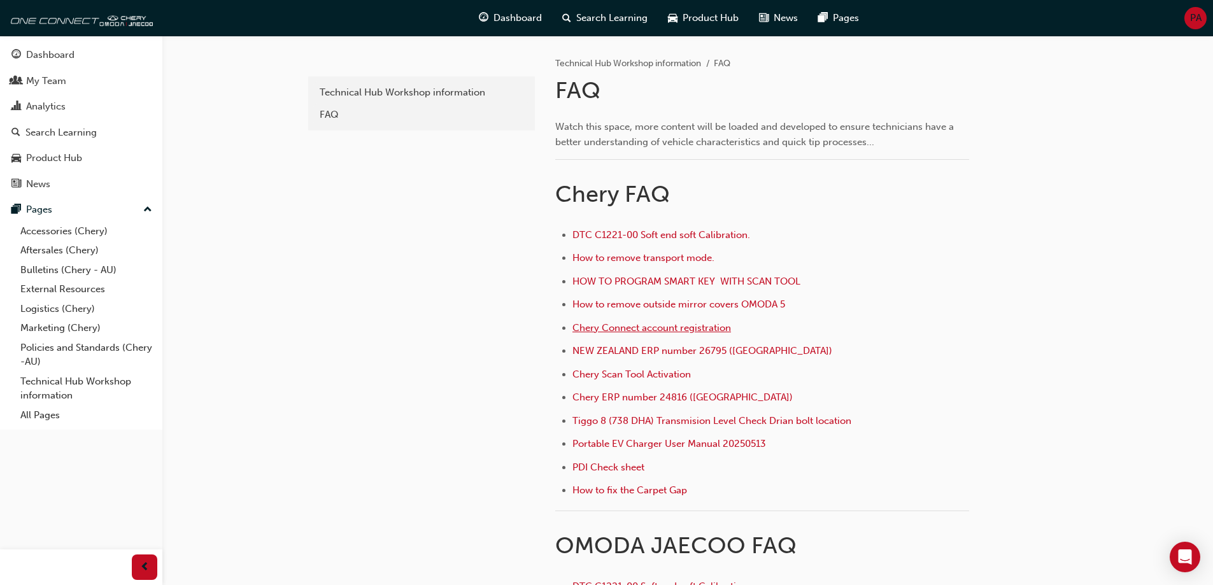
click at [641, 328] on span "Chery Connect account registration" at bounding box center [651, 327] width 159 height 11
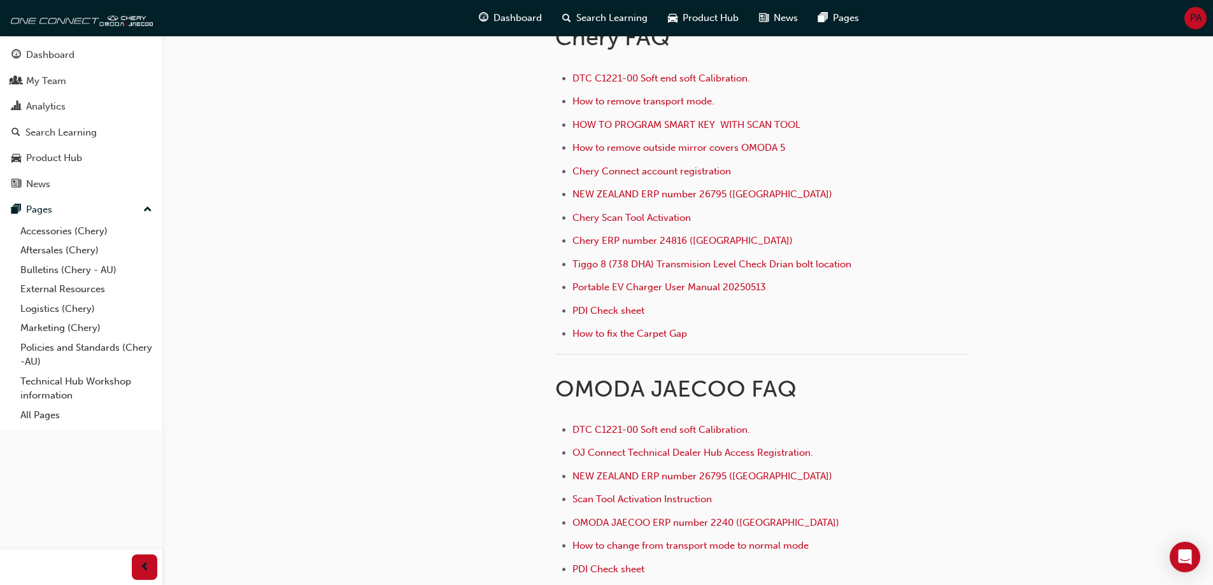
scroll to position [382, 0]
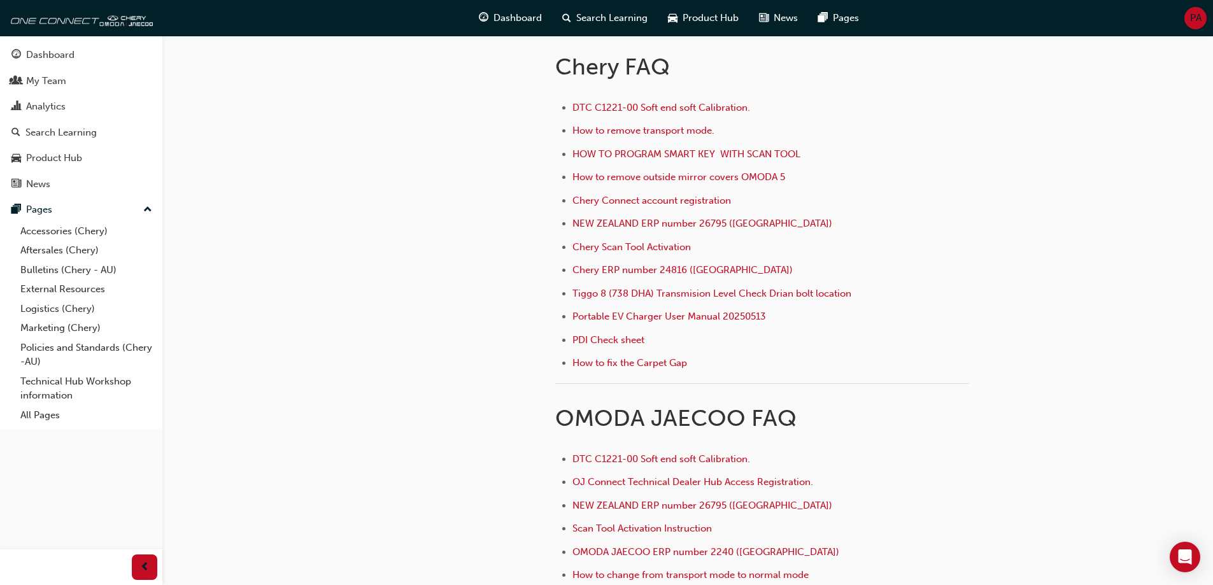
click at [1195, 18] on span "PA" at bounding box center [1195, 18] width 11 height 15
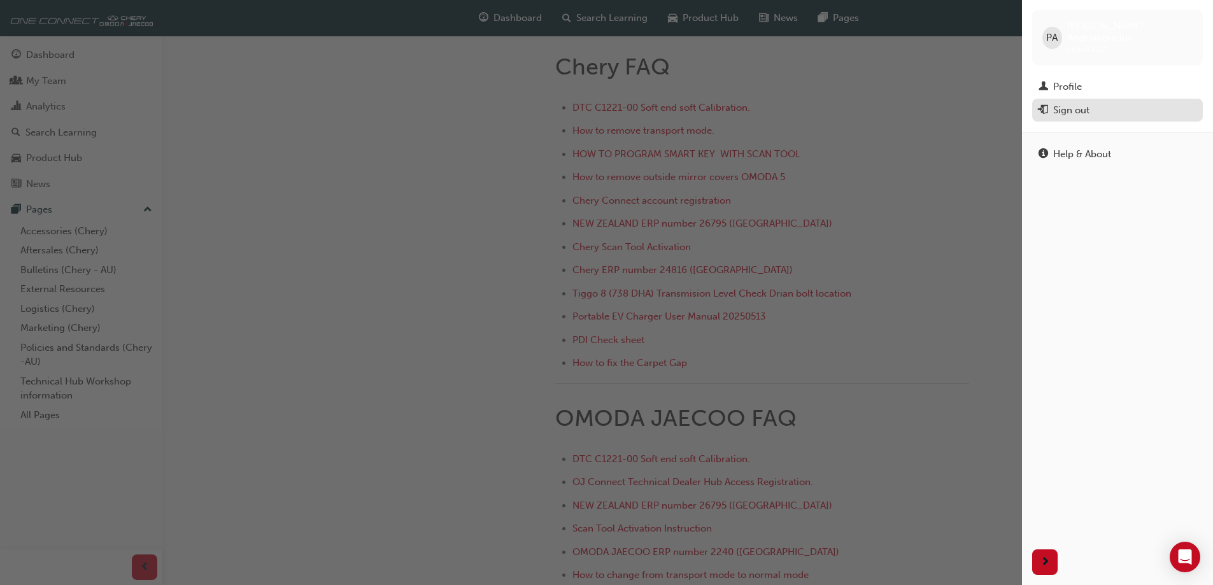
click at [1080, 103] on div "Sign out" at bounding box center [1071, 110] width 36 height 15
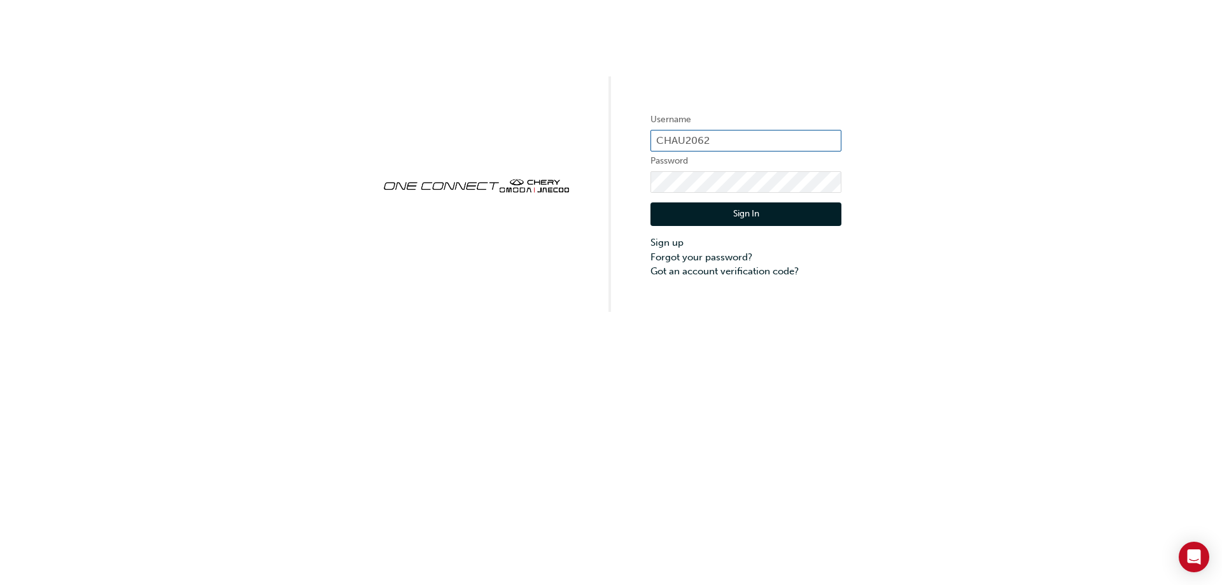
click at [731, 138] on input "CHAU2062" at bounding box center [746, 141] width 191 height 22
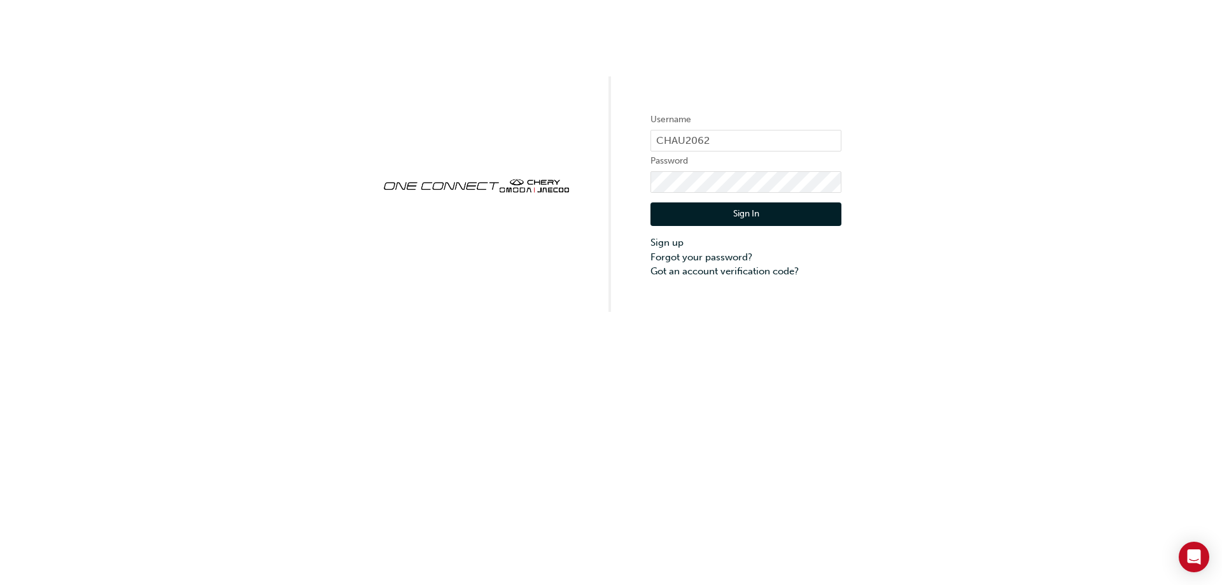
click at [737, 127] on label "Username" at bounding box center [746, 119] width 191 height 15
click at [723, 140] on input "CHAU2062" at bounding box center [746, 141] width 191 height 22
type input "CHAU0268"
click at [702, 208] on button "Sign In" at bounding box center [746, 214] width 191 height 24
